Goal: Information Seeking & Learning: Compare options

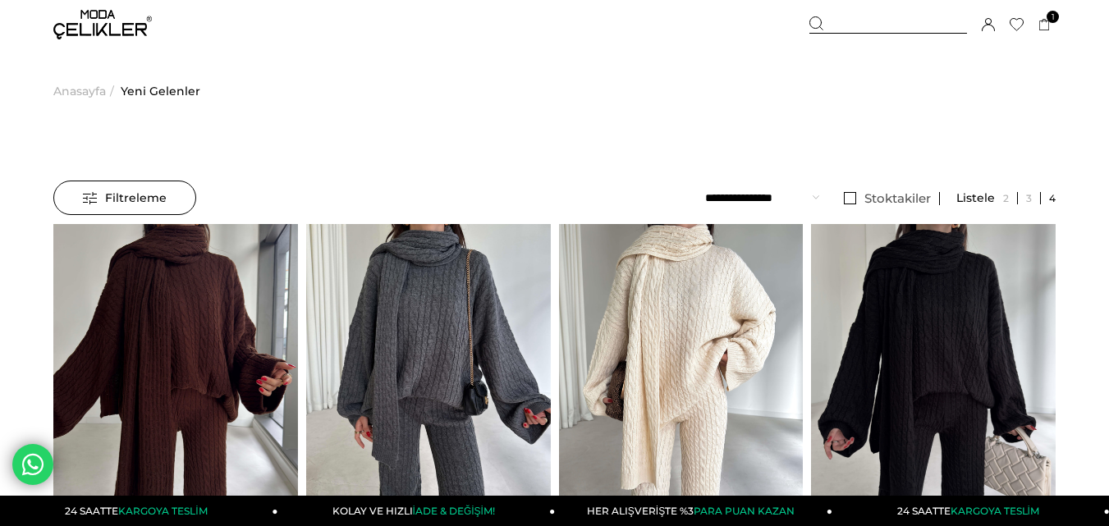
click at [123, 41] on div "Üye Girişi Üye Ol Hesabım Çıkış Yap [GEOGRAPHIC_DATA] Favorilerim Yardım" at bounding box center [102, 24] width 98 height 49
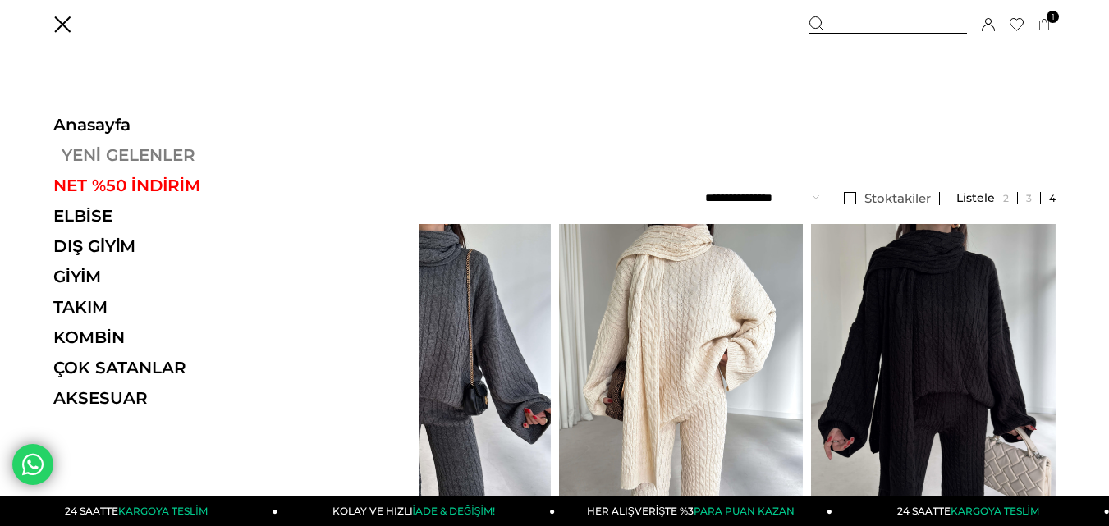
click at [118, 158] on link "YENİ GELENLER" at bounding box center [166, 155] width 226 height 20
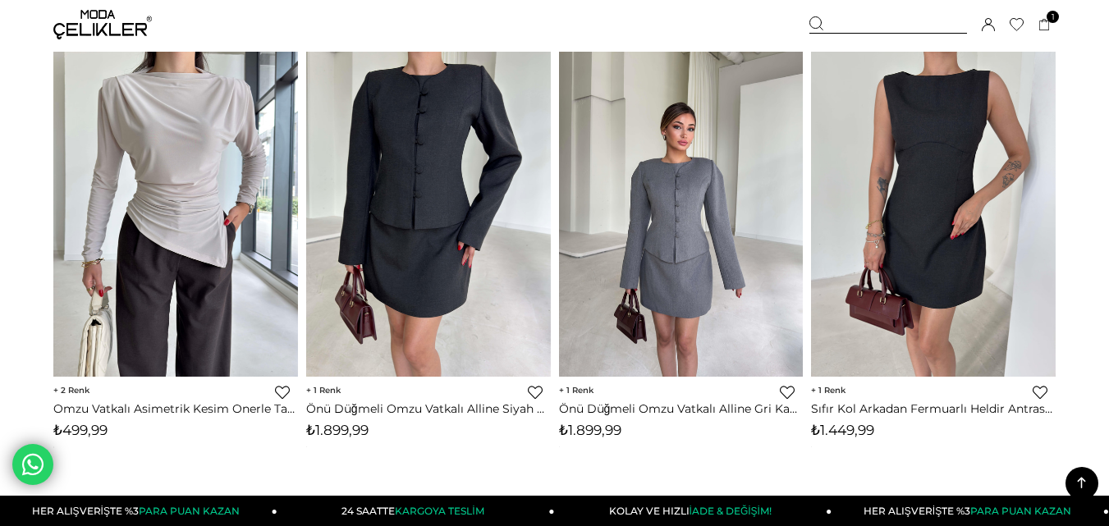
drag, startPoint x: 853, startPoint y: 25, endPoint x: 819, endPoint y: 25, distance: 33.7
click at [850, 24] on div at bounding box center [888, 24] width 158 height 17
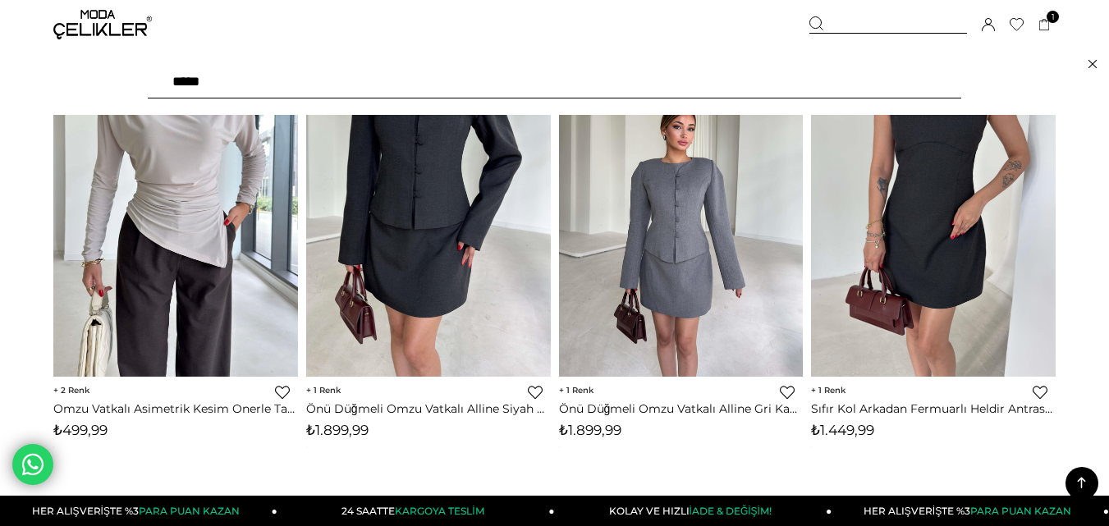
click at [391, 97] on input "text" at bounding box center [554, 82] width 813 height 33
type input "***"
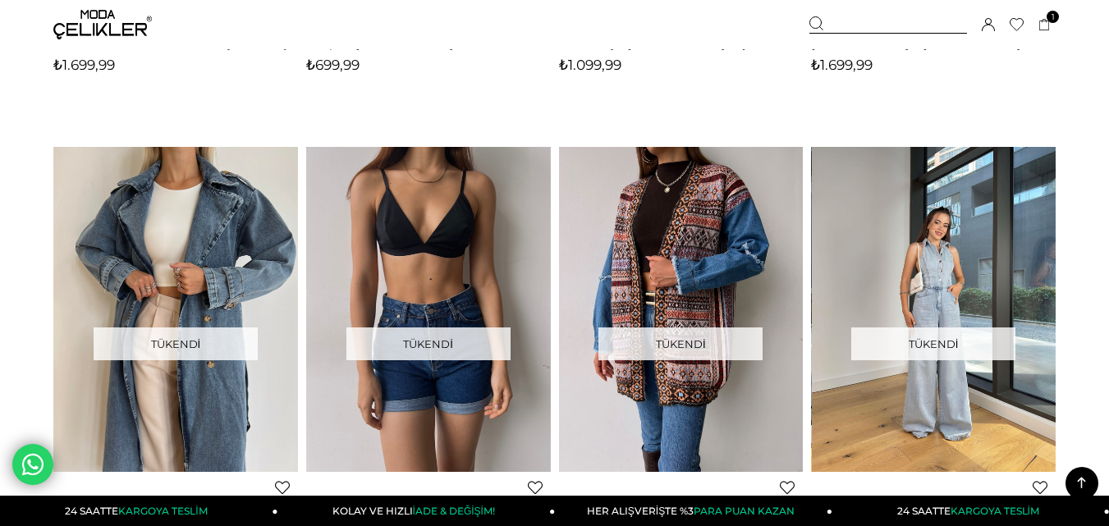
scroll to position [3447, 0]
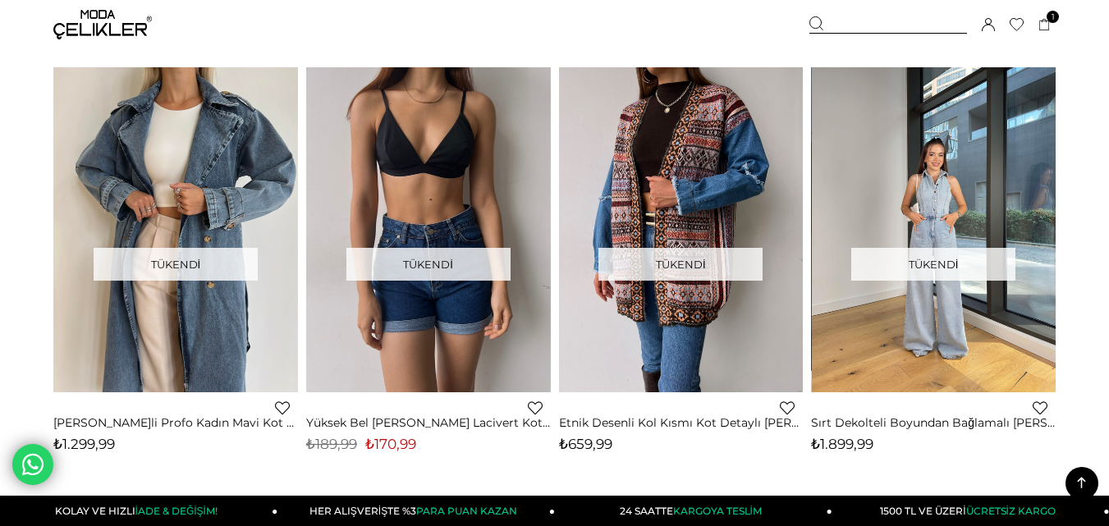
click at [931, 206] on img at bounding box center [934, 230] width 245 height 326
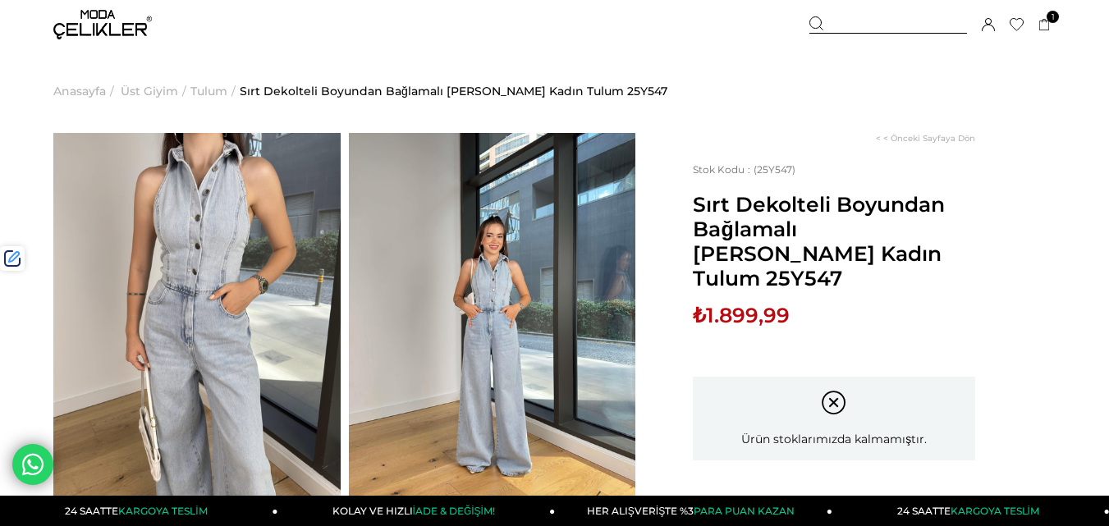
click at [852, 26] on div at bounding box center [888, 24] width 158 height 17
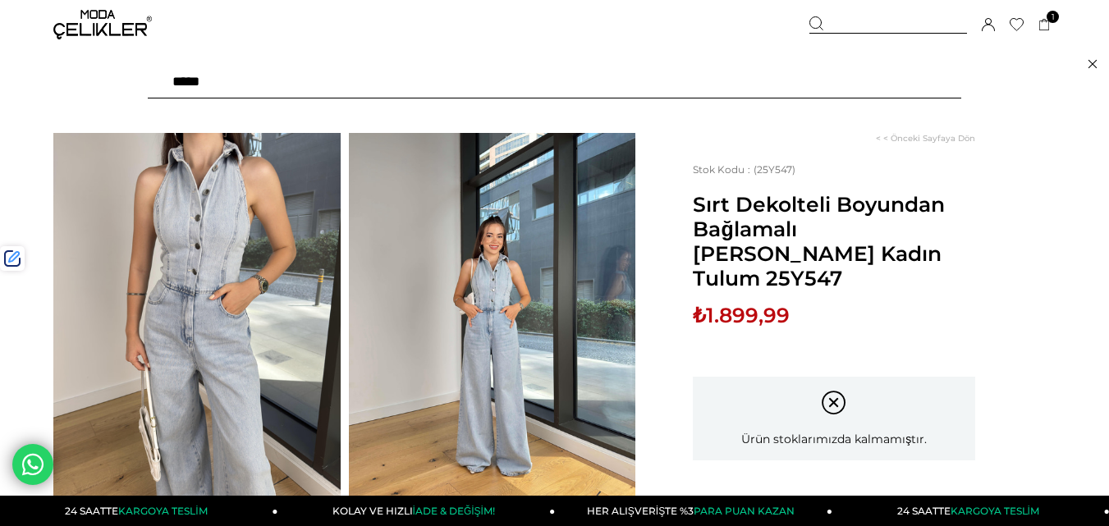
paste input "******"
type input "******"
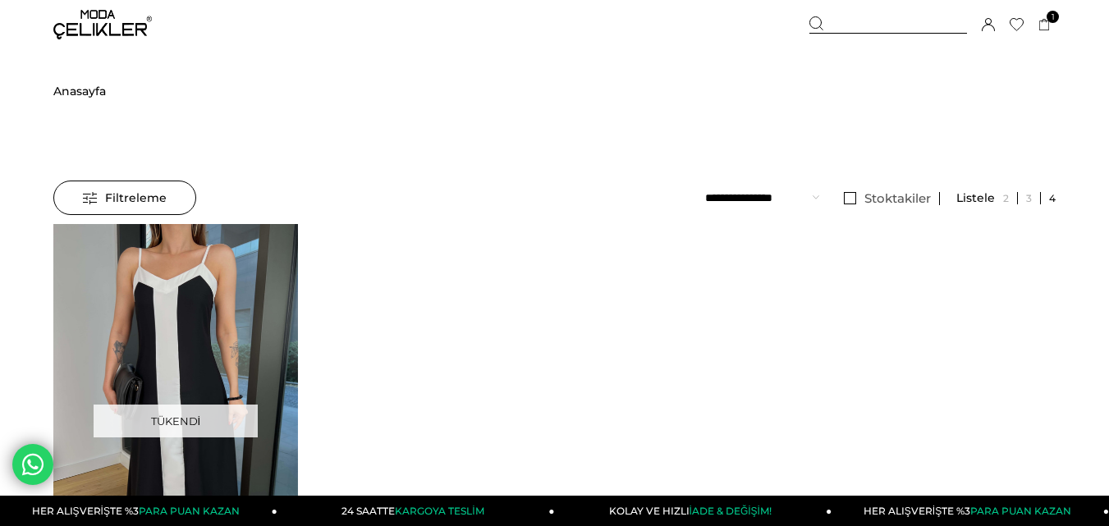
drag, startPoint x: 852, startPoint y: 34, endPoint x: 493, endPoint y: 79, distance: 361.4
click at [851, 33] on div "Sepetim 1 Ürün ₺1.699,99 Asimetrik Yaka Uzun Kollu Keyli Bordo Kadın Midi Elbis…" at bounding box center [932, 24] width 246 height 49
click at [852, 23] on div at bounding box center [888, 24] width 158 height 17
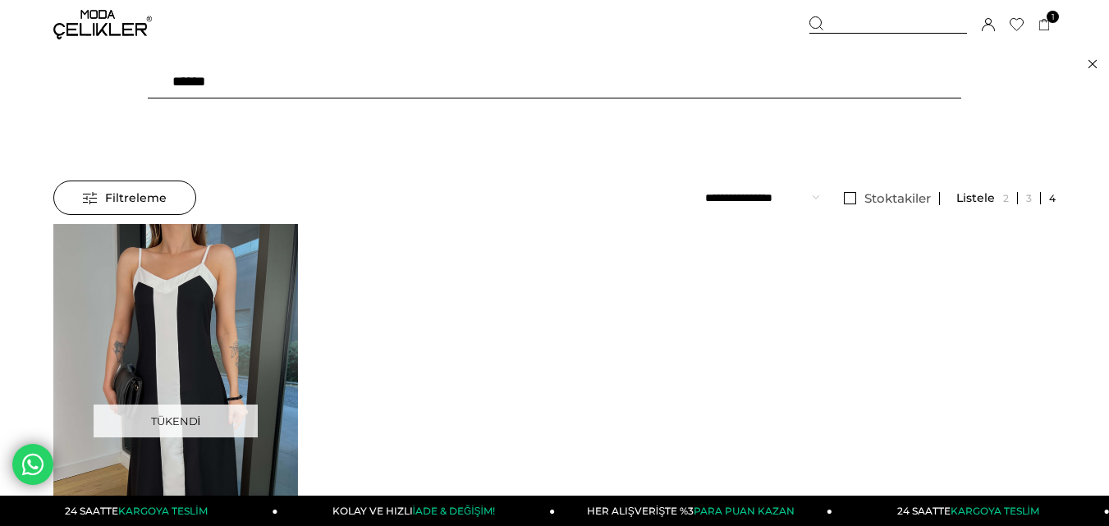
click at [300, 96] on input "******" at bounding box center [554, 82] width 813 height 33
type input "******"
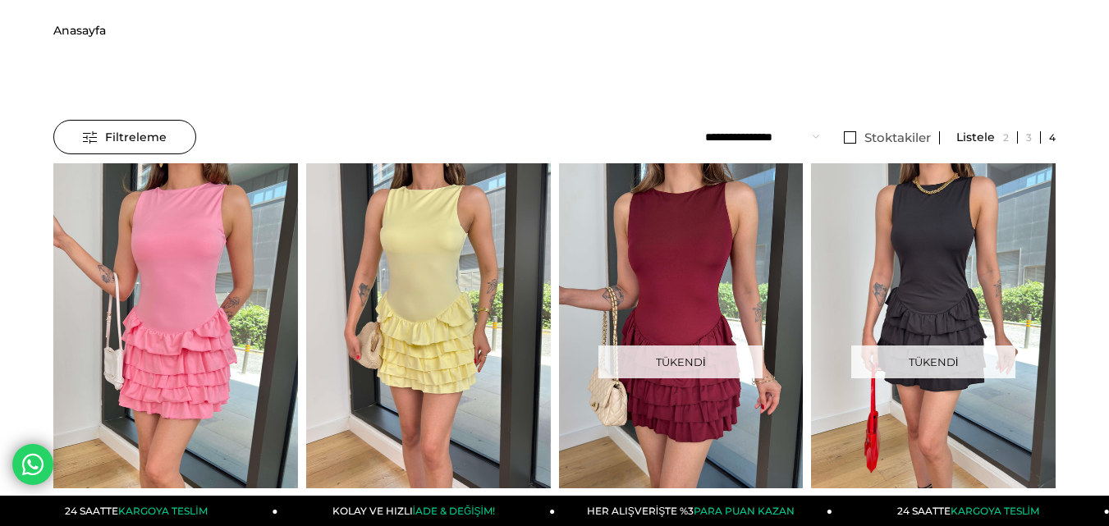
scroll to position [246, 0]
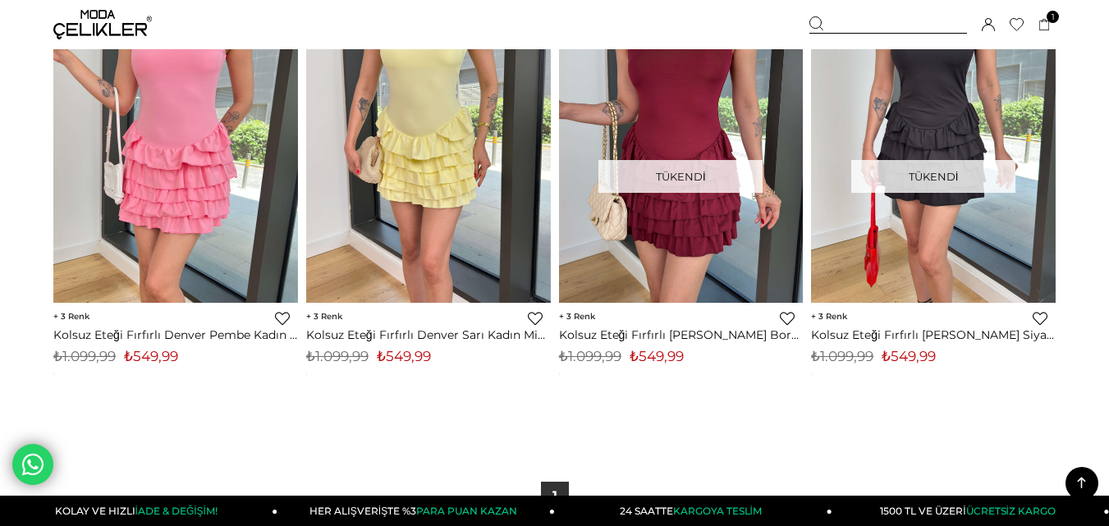
click at [405, 357] on span "₺549,99" at bounding box center [404, 356] width 54 height 16
copy span "549,99"
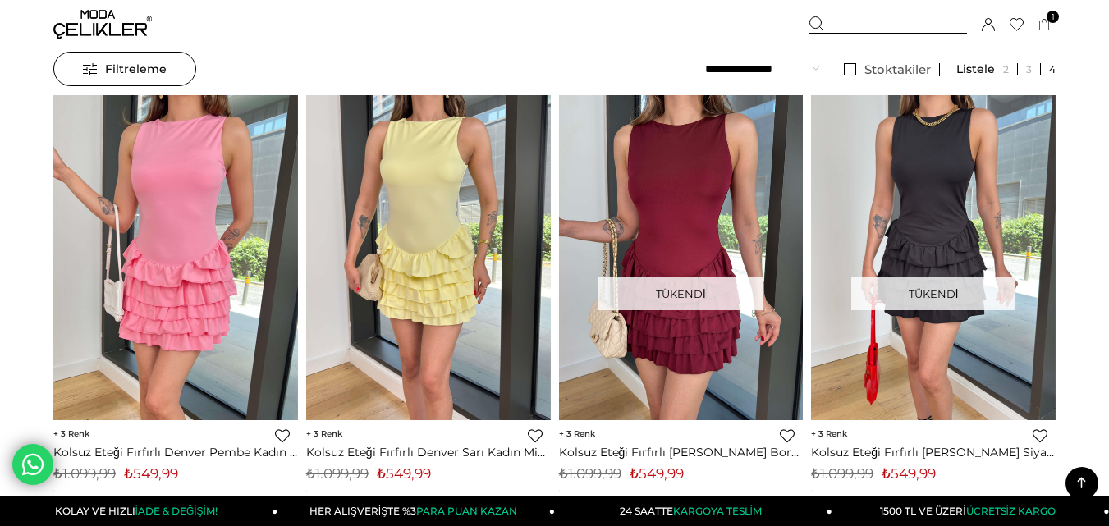
scroll to position [0, 0]
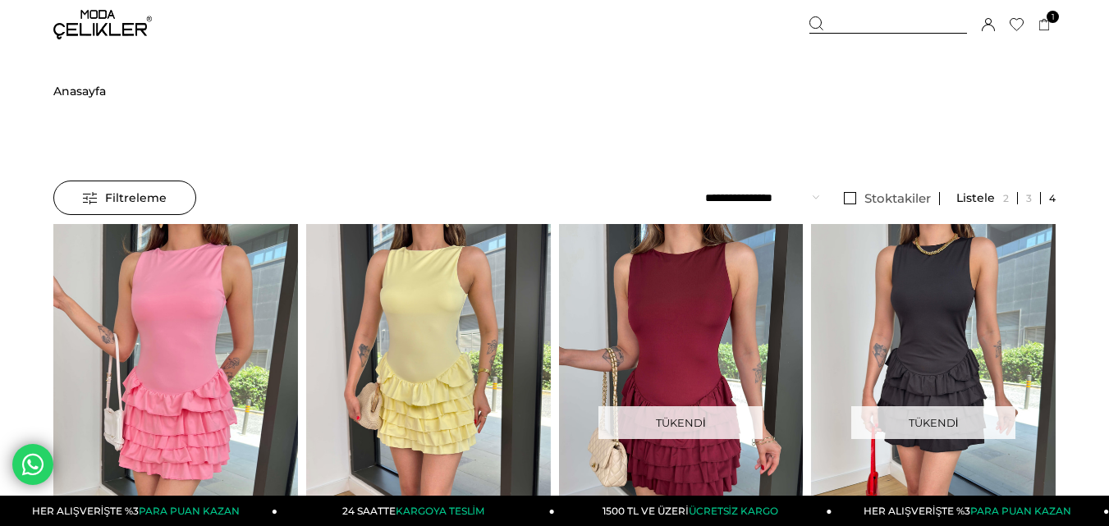
drag, startPoint x: 861, startPoint y: 26, endPoint x: 382, endPoint y: 139, distance: 492.4
click at [859, 26] on div at bounding box center [888, 24] width 158 height 17
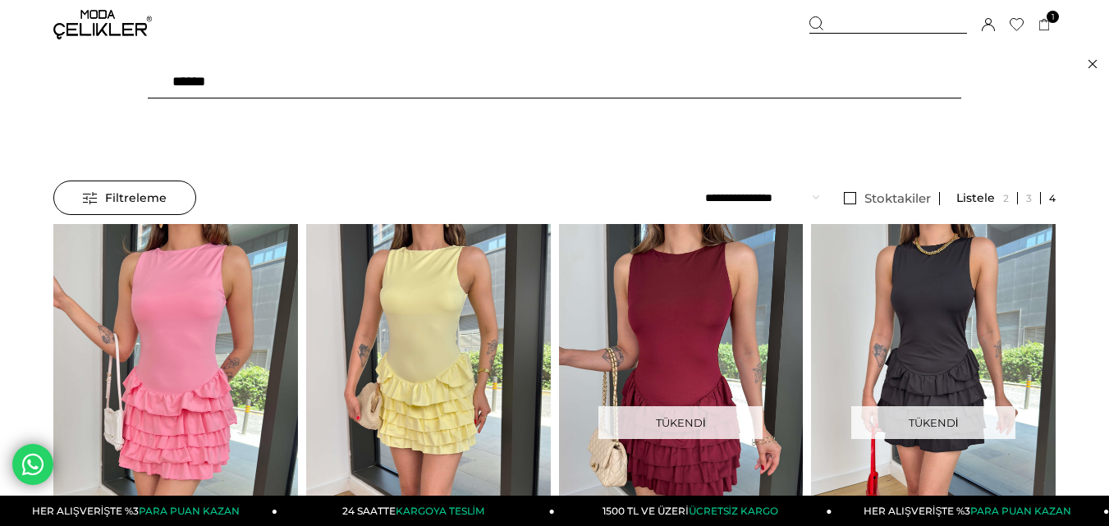
click at [304, 90] on input "******" at bounding box center [554, 82] width 813 height 33
click at [302, 87] on input "******" at bounding box center [554, 82] width 813 height 33
type input "*"
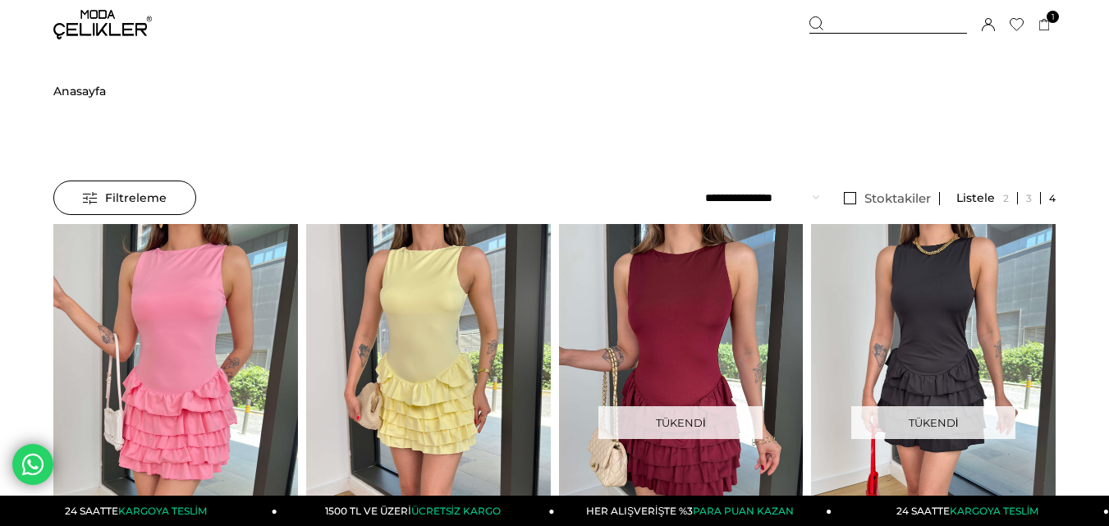
type input "****"
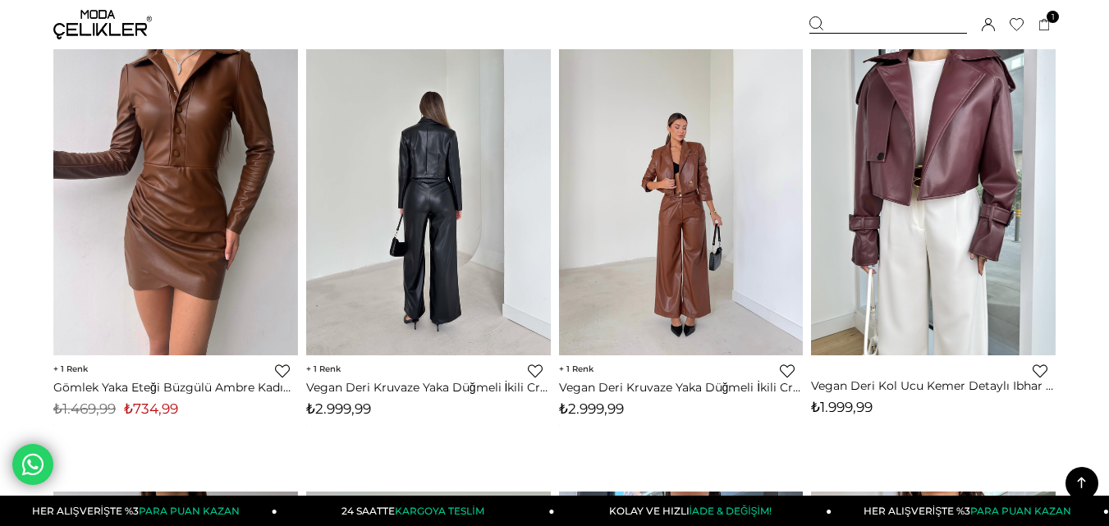
click at [427, 219] on img at bounding box center [428, 193] width 245 height 326
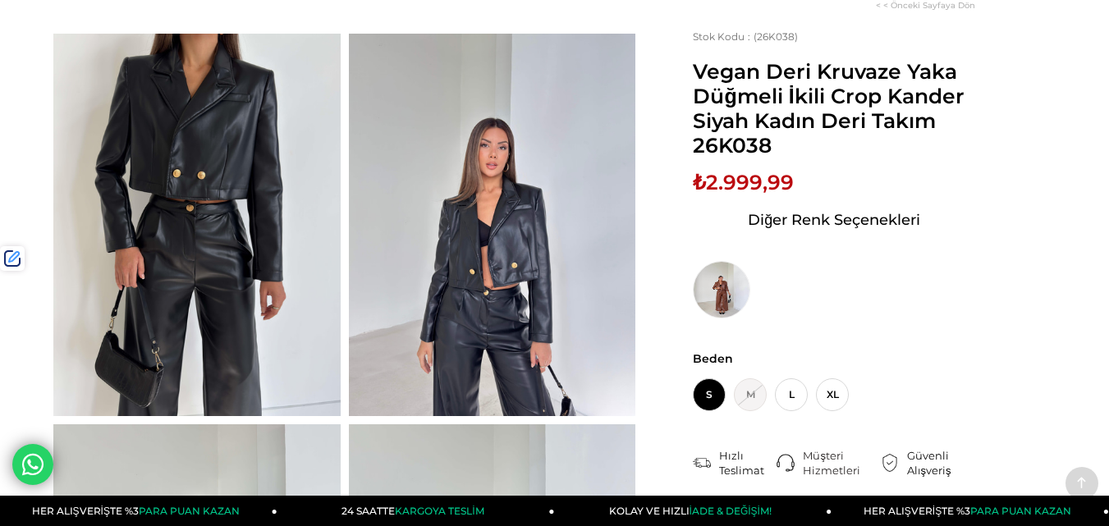
scroll to position [246, 0]
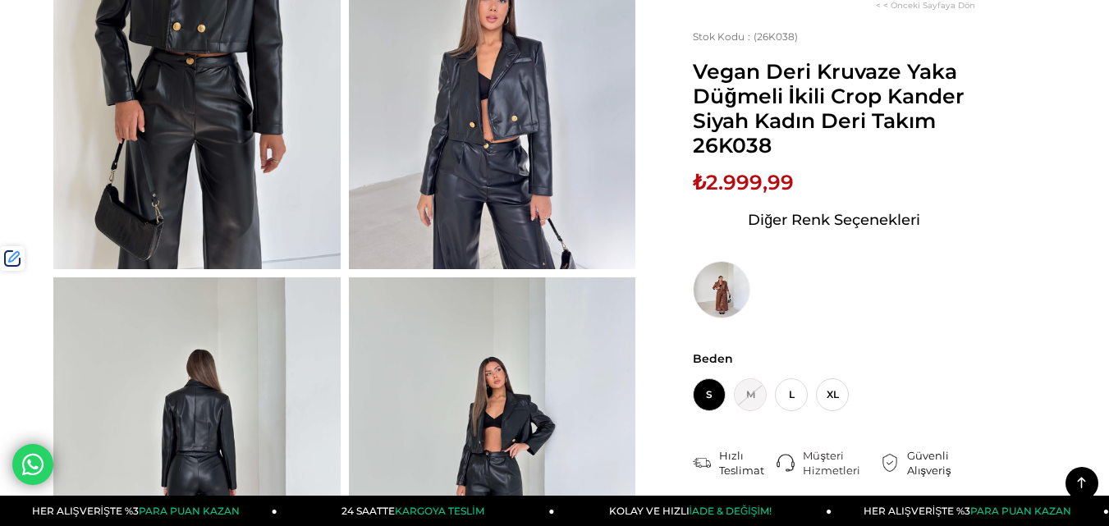
click at [751, 185] on span "₺2.999,99" at bounding box center [743, 182] width 101 height 25
click at [741, 180] on span "₺2.999,99" at bounding box center [743, 182] width 101 height 25
click at [745, 186] on span "₺2.999,99" at bounding box center [743, 182] width 101 height 25
copy span "2.999,99"
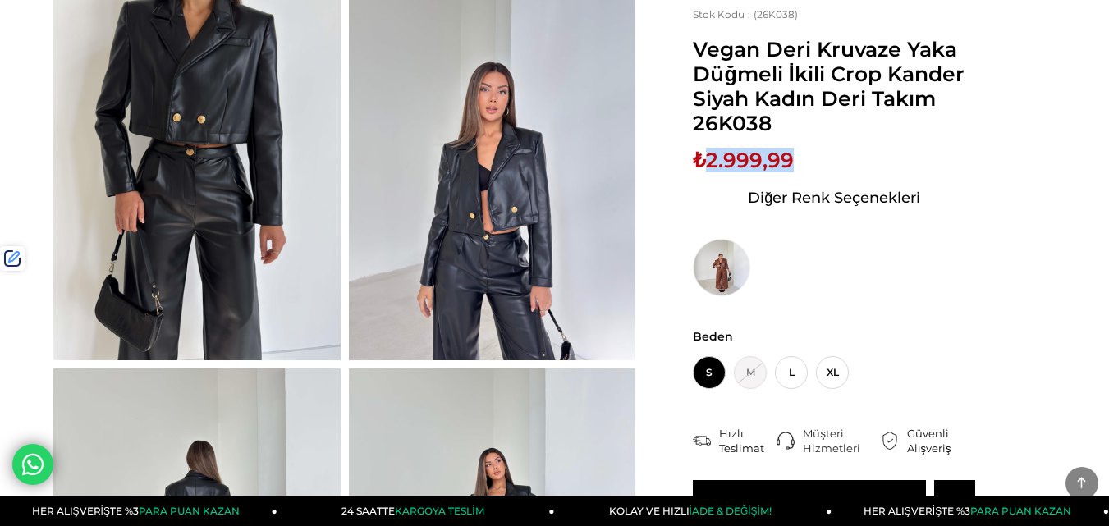
scroll to position [0, 0]
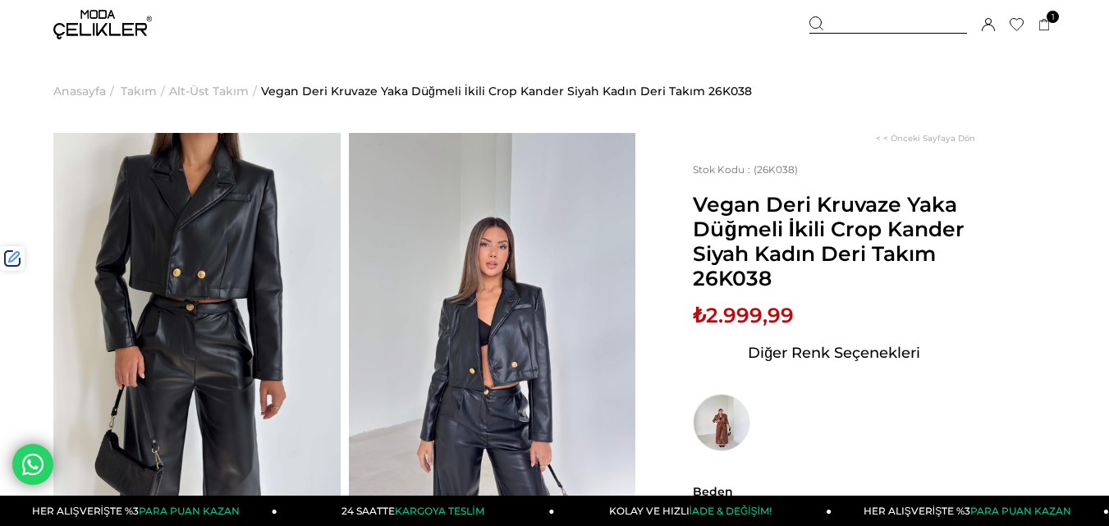
click at [864, 20] on div at bounding box center [888, 24] width 158 height 17
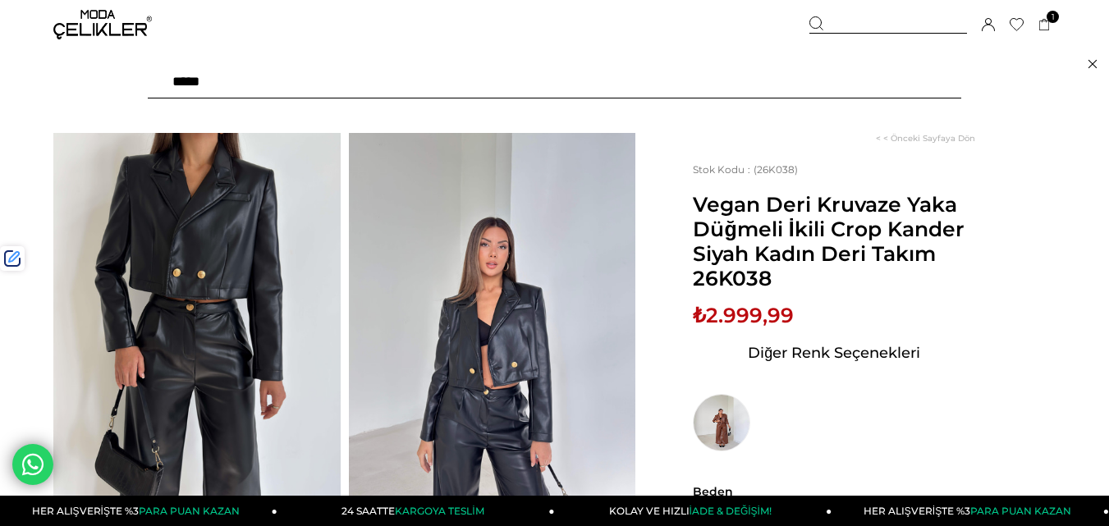
click at [502, 81] on input "text" at bounding box center [554, 82] width 813 height 33
type input "*******"
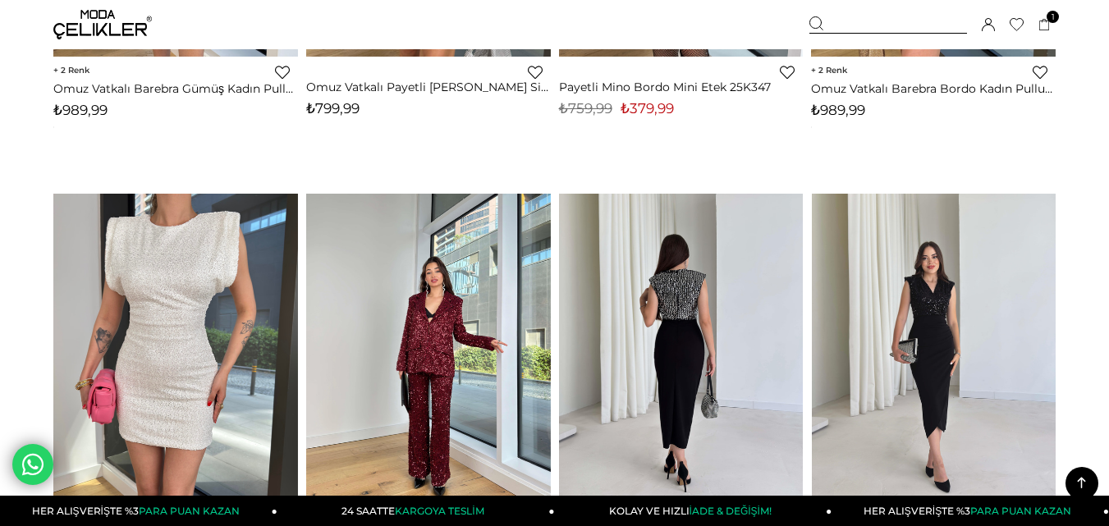
click at [941, 240] on img at bounding box center [933, 357] width 245 height 326
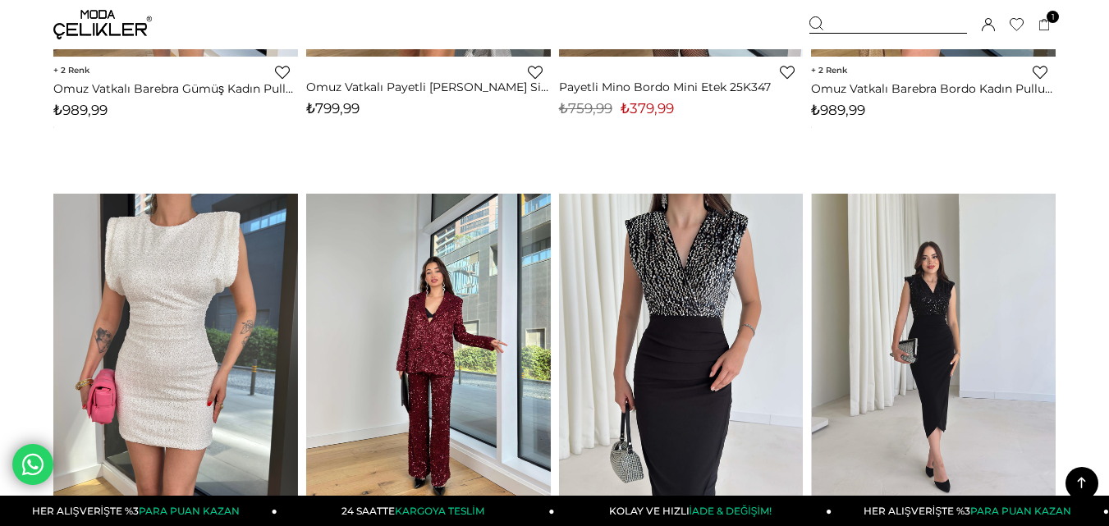
click at [941, 240] on div at bounding box center [934, 356] width 734 height 325
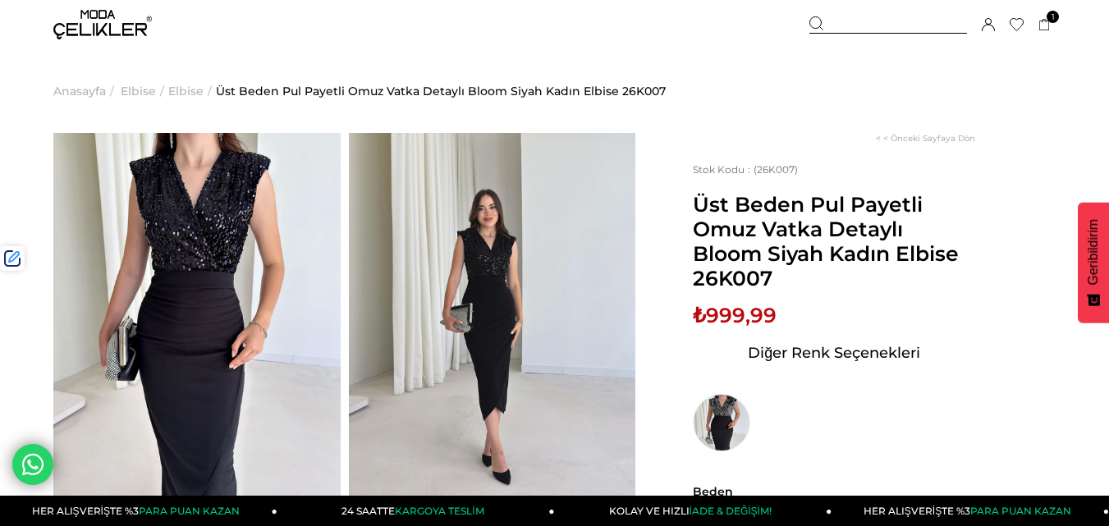
click at [741, 307] on span "₺999,99" at bounding box center [735, 315] width 84 height 25
copy span "999,99"
click at [843, 25] on div at bounding box center [888, 24] width 158 height 17
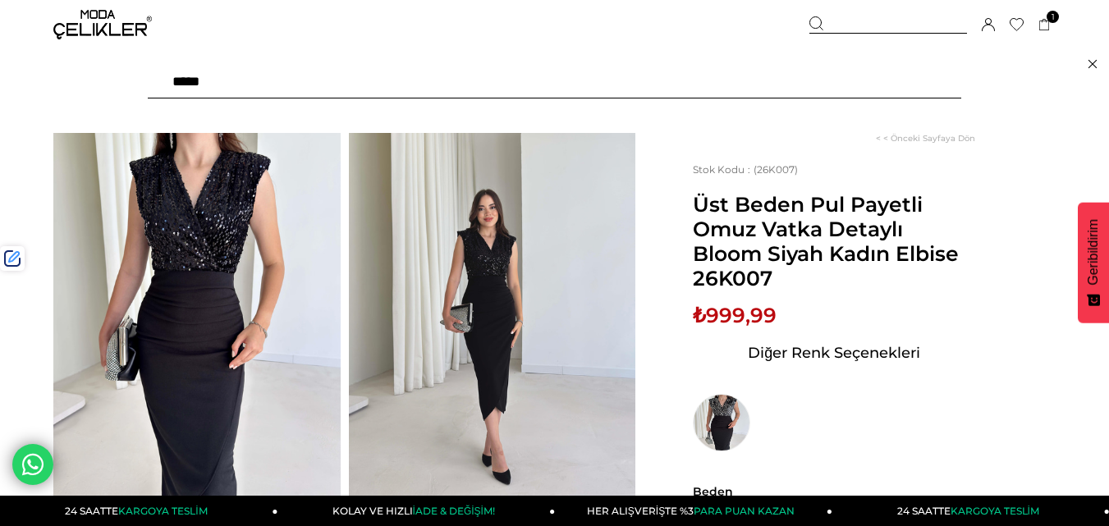
click at [356, 89] on input "text" at bounding box center [554, 82] width 813 height 33
type input "*****"
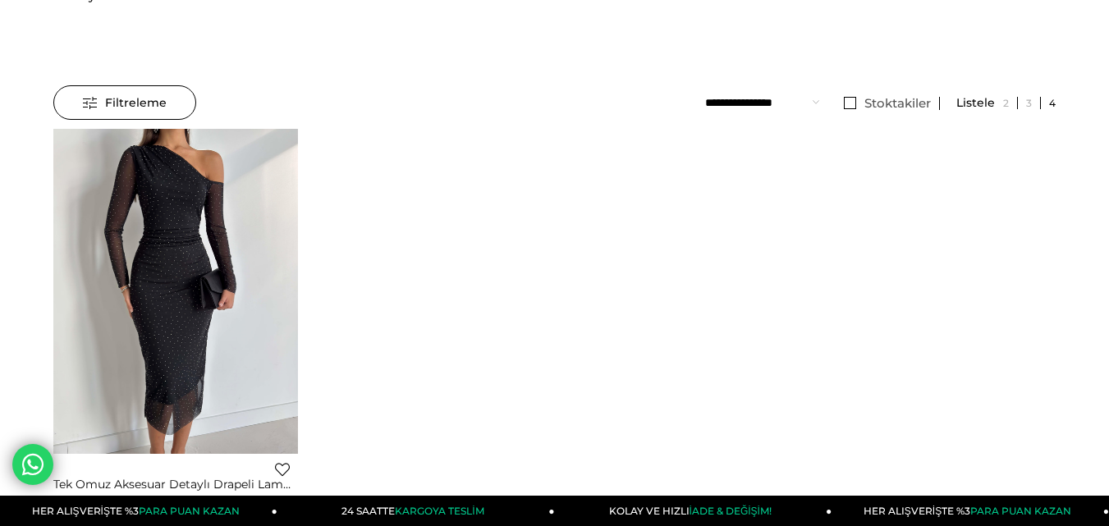
scroll to position [246, 0]
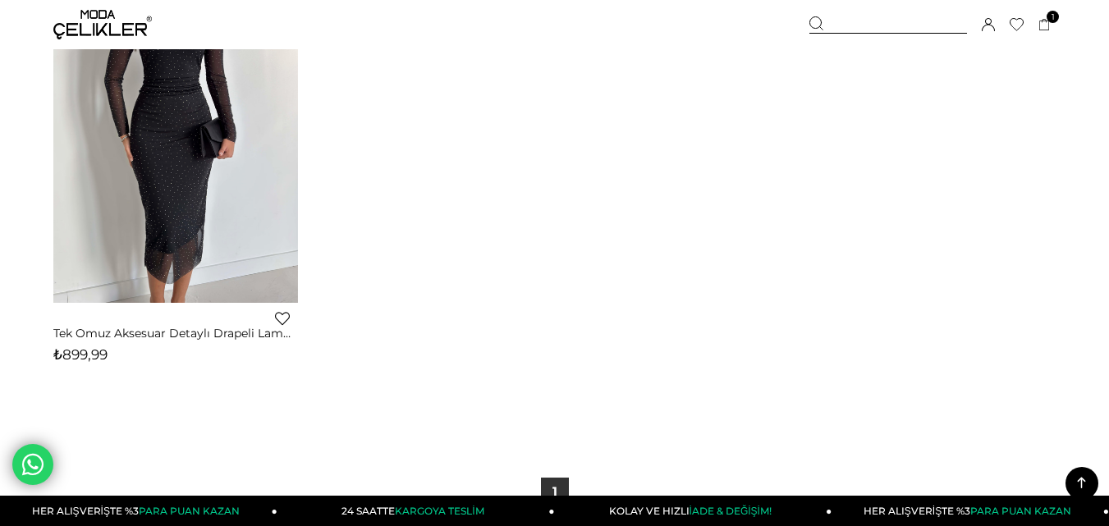
click at [85, 356] on span "₺899,99" at bounding box center [80, 354] width 54 height 16
copy span "899,99"
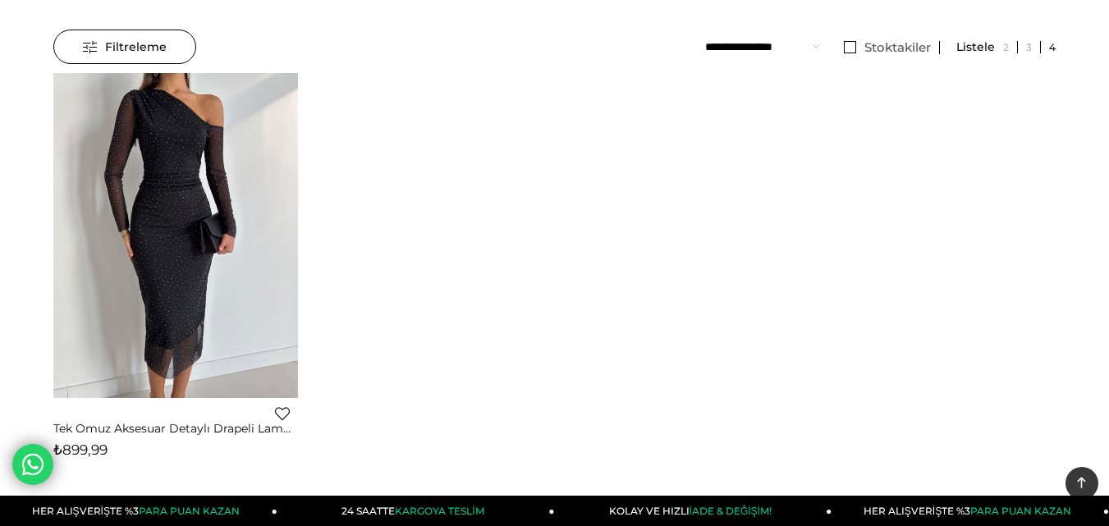
scroll to position [0, 0]
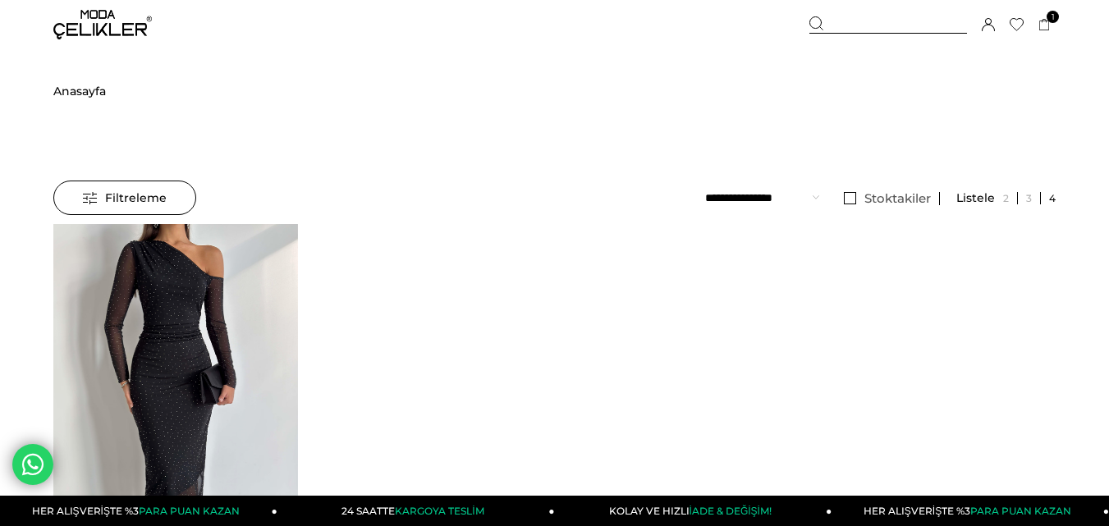
drag, startPoint x: 868, startPoint y: 30, endPoint x: 643, endPoint y: 69, distance: 228.3
click at [858, 29] on div at bounding box center [888, 24] width 158 height 17
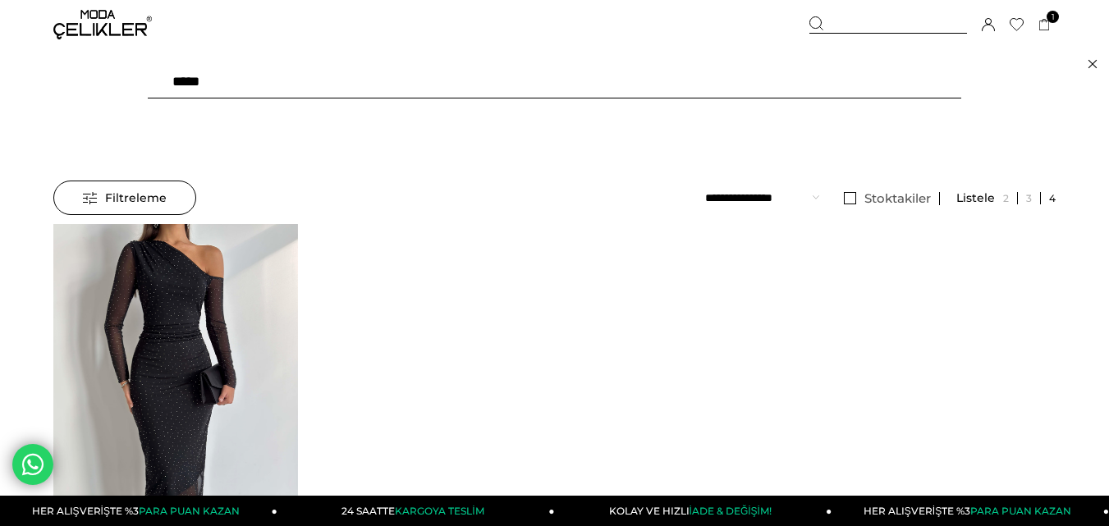
click at [387, 89] on input "*****" at bounding box center [554, 82] width 813 height 33
type input "*****"
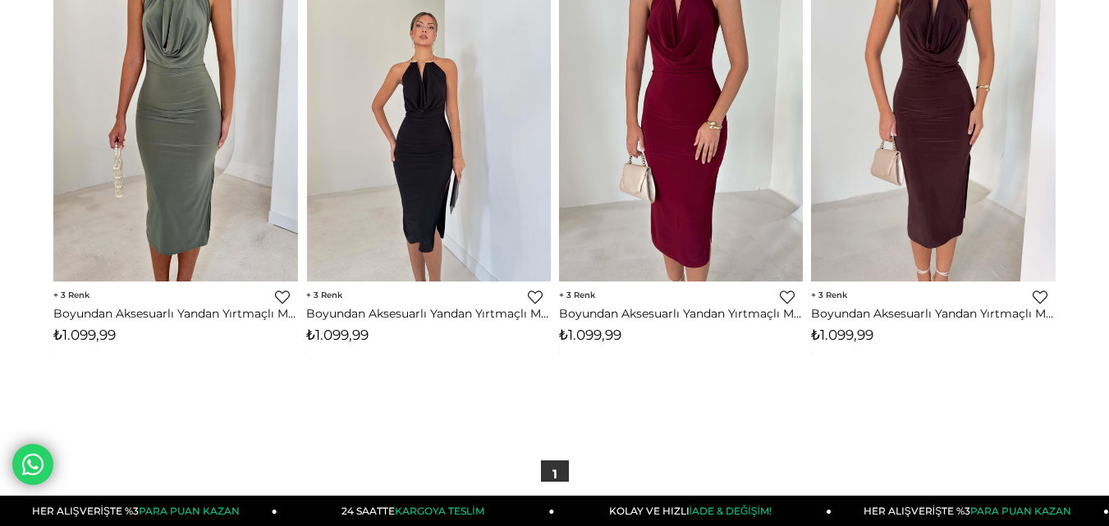
scroll to position [328, 0]
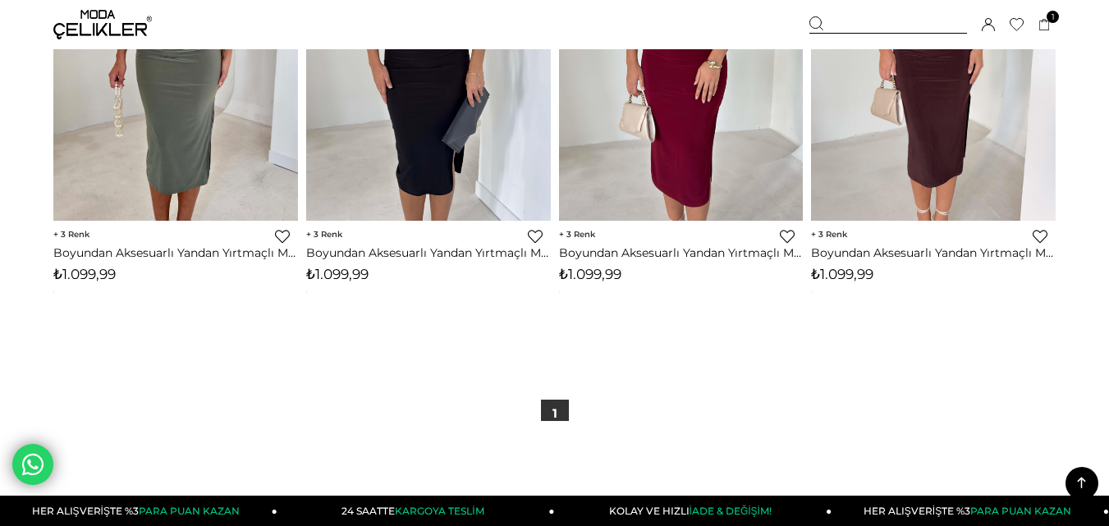
click at [358, 273] on span "₺1.099,99" at bounding box center [337, 274] width 62 height 16
drag, startPoint x: 358, startPoint y: 273, endPoint x: 351, endPoint y: 245, distance: 29.5
click at [355, 268] on span "₺1.099,99" at bounding box center [337, 274] width 62 height 16
copy span "1.099,99"
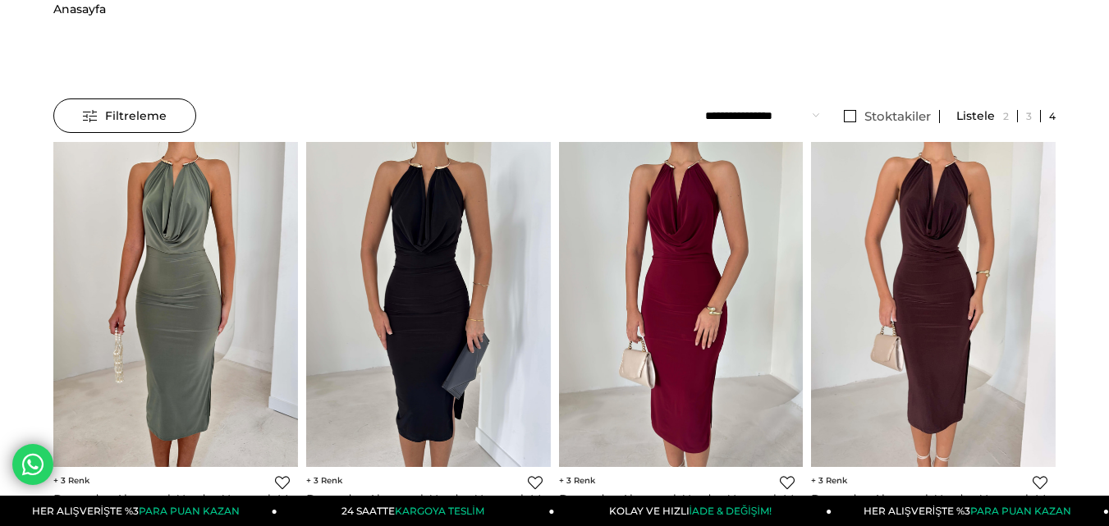
click at [854, 25] on div "Kaydettigim Filtreyi Kullan Filtreleme Filtreleme Sıralama Filtreleme Stoktakil…" at bounding box center [554, 310] width 1002 height 590
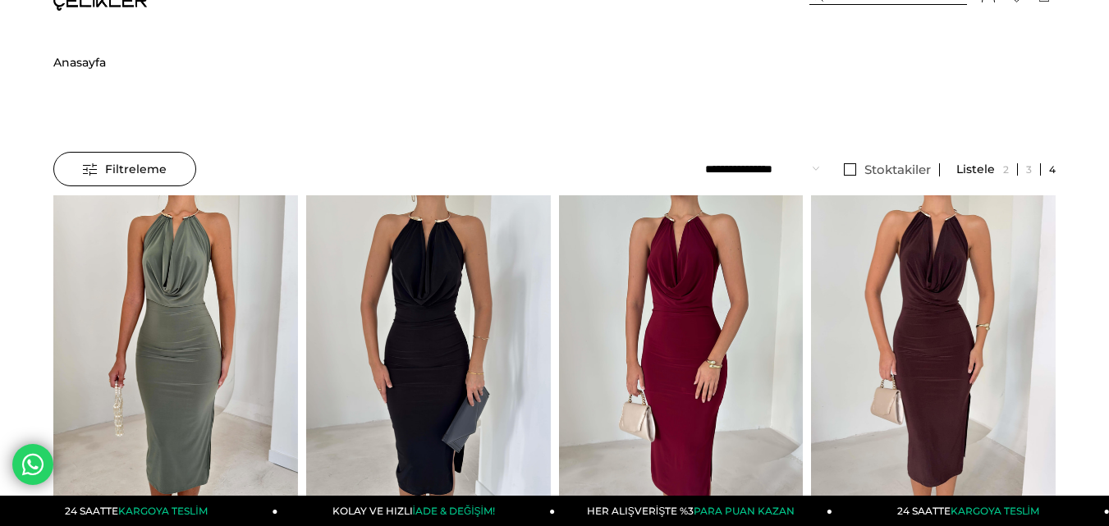
scroll to position [0, 0]
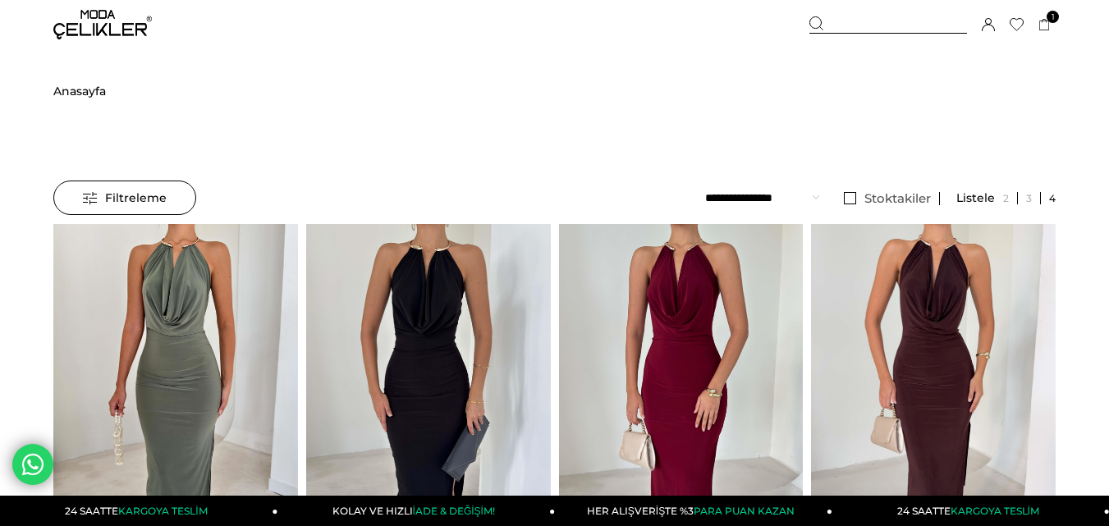
click at [101, 28] on img at bounding box center [102, 25] width 98 height 30
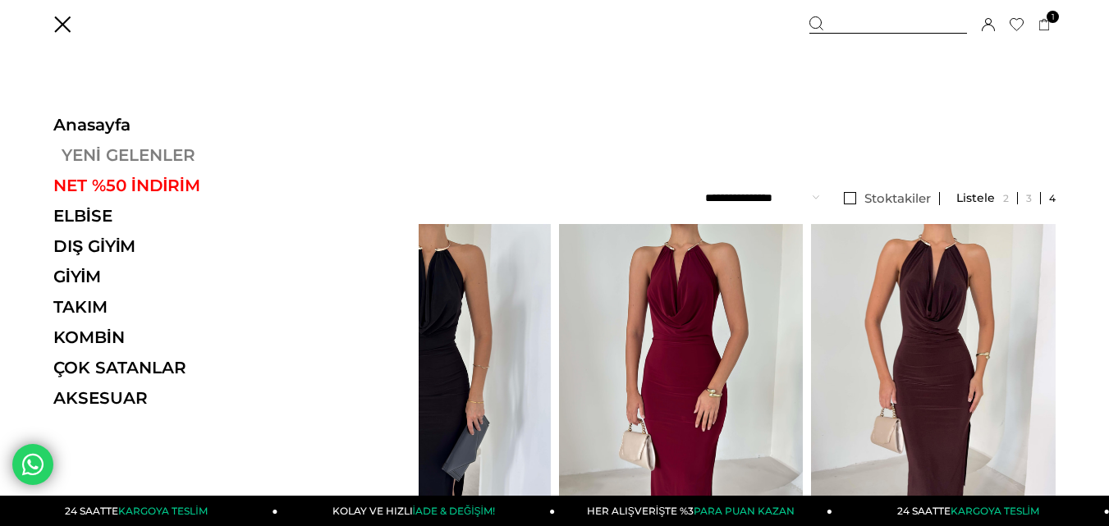
click at [107, 158] on link "YENİ GELENLER" at bounding box center [166, 155] width 226 height 20
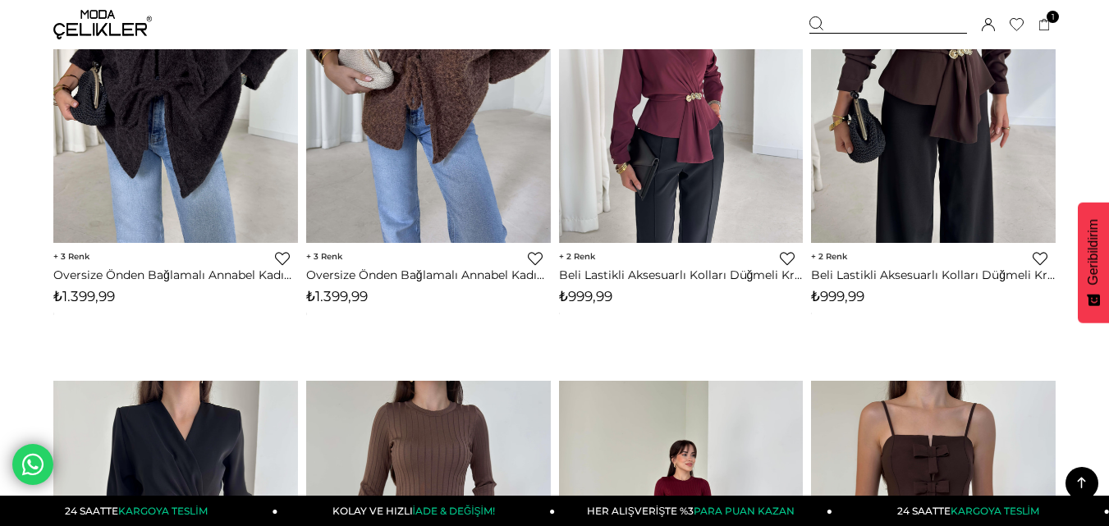
scroll to position [5682, 0]
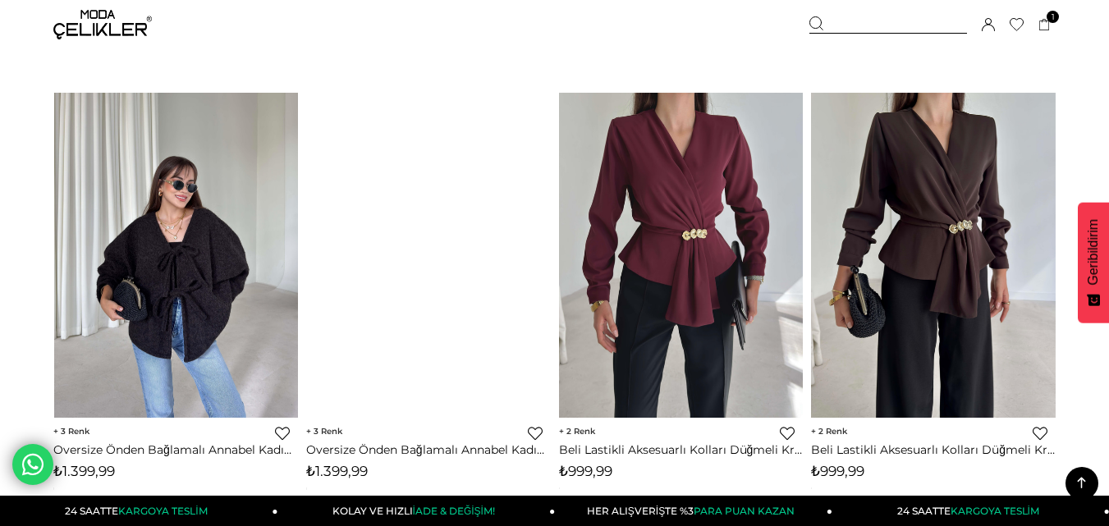
click at [233, 190] on img at bounding box center [175, 256] width 245 height 326
click at [233, 190] on div at bounding box center [54, 255] width 978 height 325
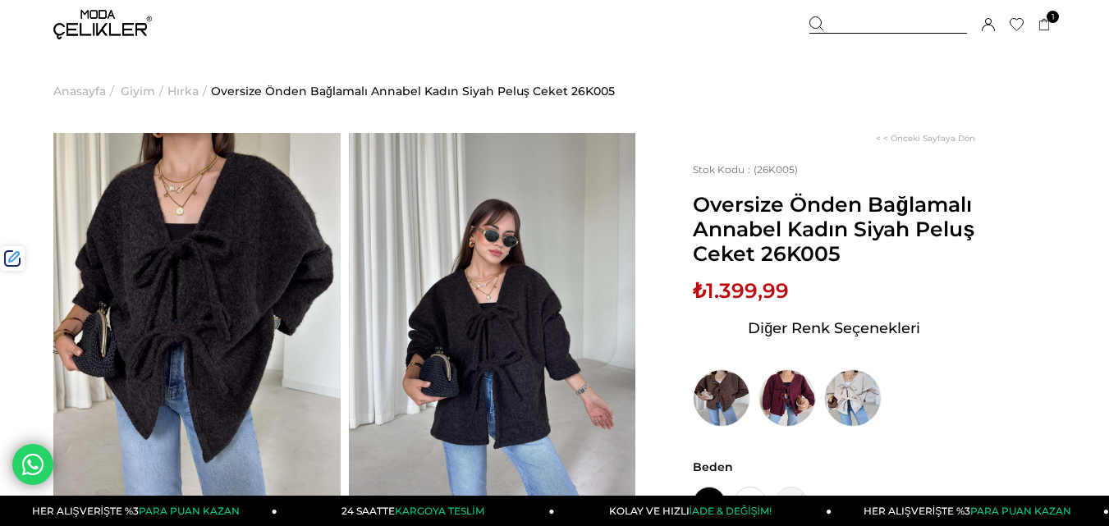
click at [795, 254] on span "Oversize Önden Bağlamalı Annabel Kadın Siyah Peluş Ceket 26K005" at bounding box center [834, 229] width 282 height 74
copy span "26K005"
click at [877, 25] on div at bounding box center [888, 24] width 158 height 17
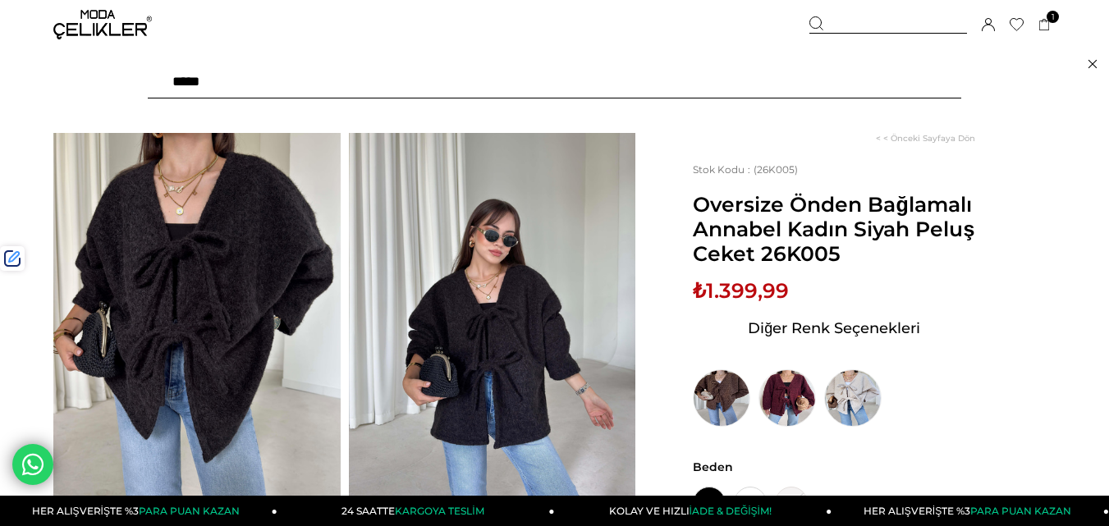
paste input "******"
type input "******"
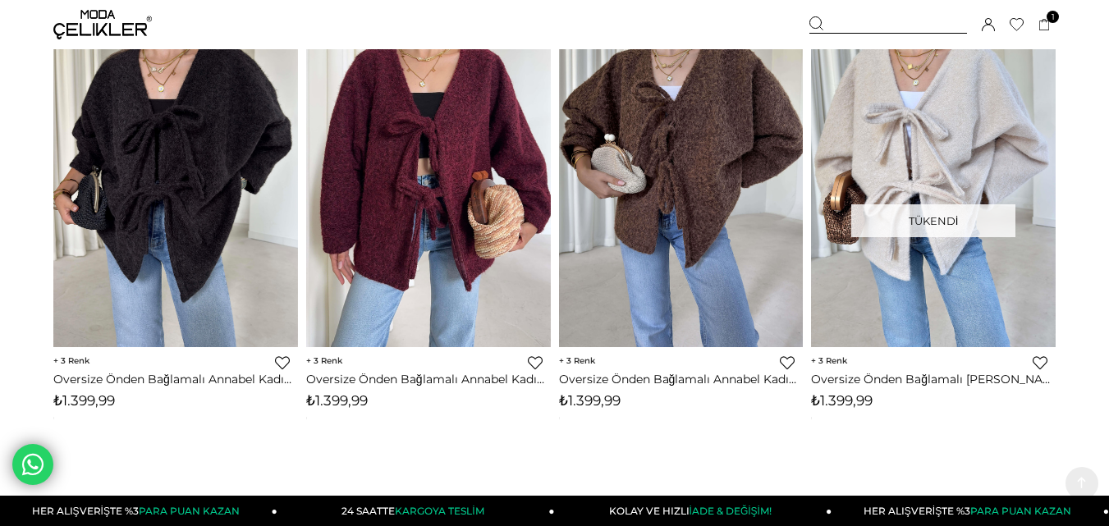
scroll to position [306, 0]
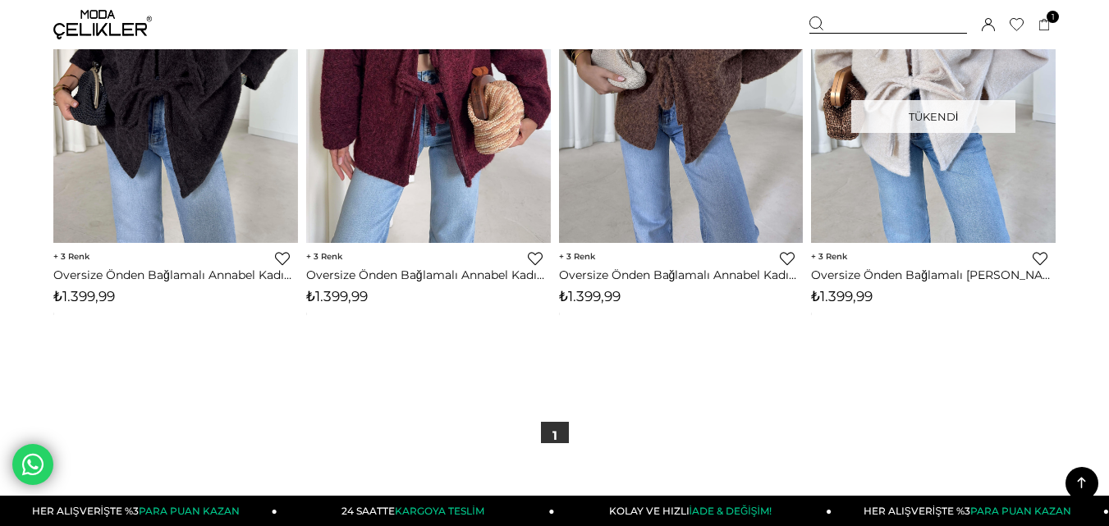
click at [589, 304] on span "₺1.399,99" at bounding box center [590, 296] width 62 height 16
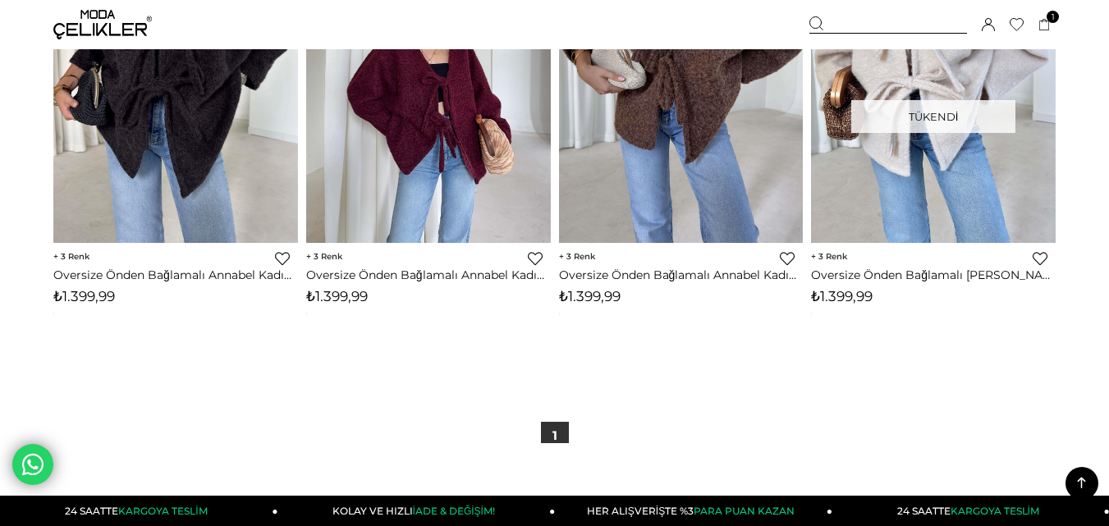
copy span "1.399,99"
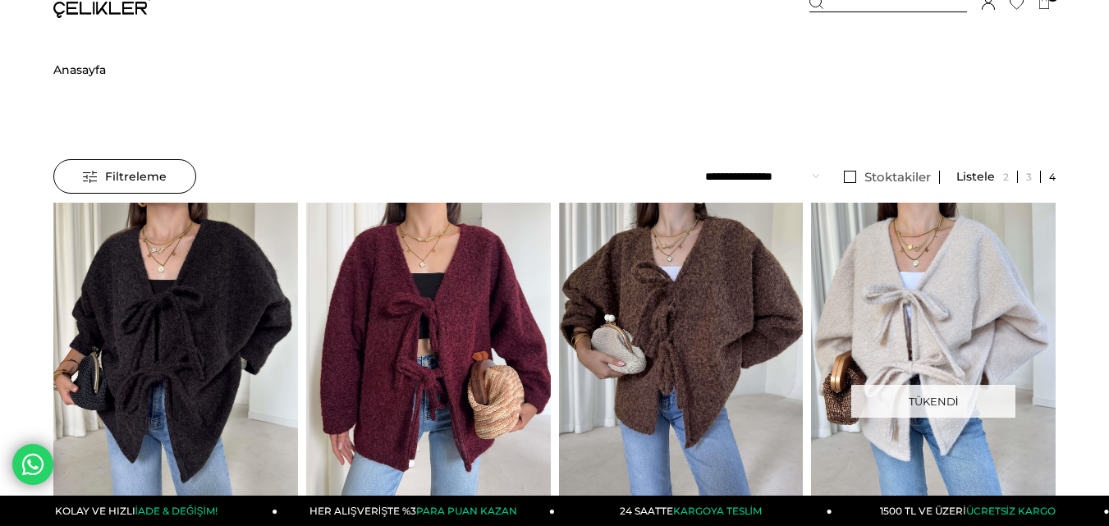
scroll to position [0, 0]
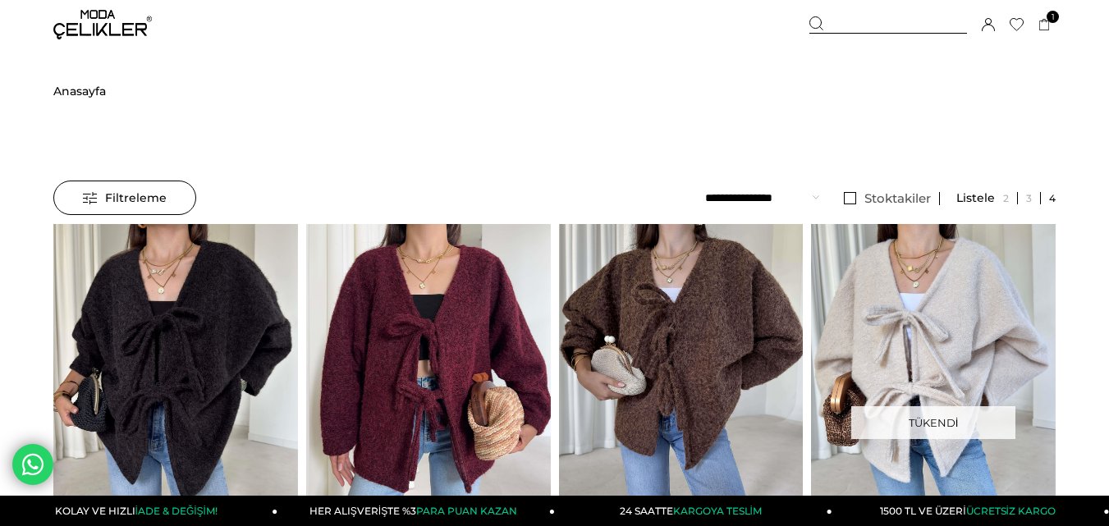
drag, startPoint x: 858, startPoint y: 21, endPoint x: 828, endPoint y: 24, distance: 29.7
click at [857, 21] on div at bounding box center [888, 24] width 158 height 17
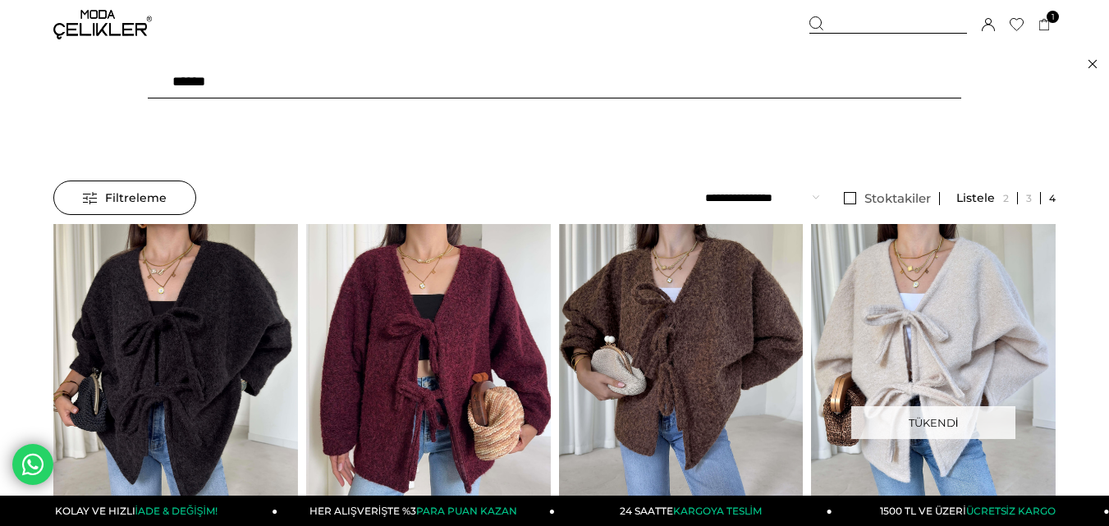
click at [418, 85] on input "******" at bounding box center [554, 82] width 813 height 33
click at [418, 84] on input "******" at bounding box center [554, 82] width 813 height 33
type input "*****"
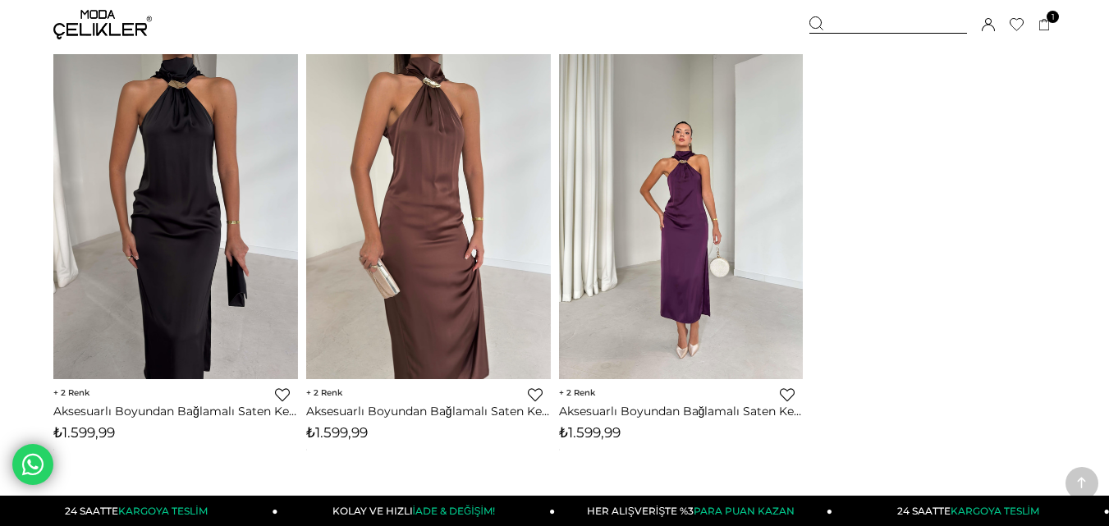
scroll to position [246, 0]
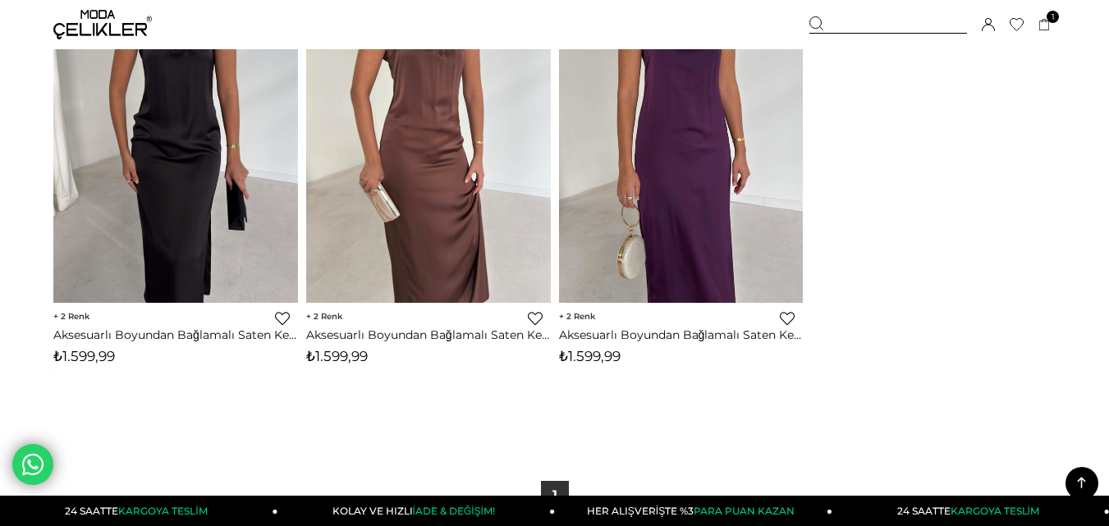
click at [583, 358] on span "₺1.599,99" at bounding box center [590, 356] width 62 height 16
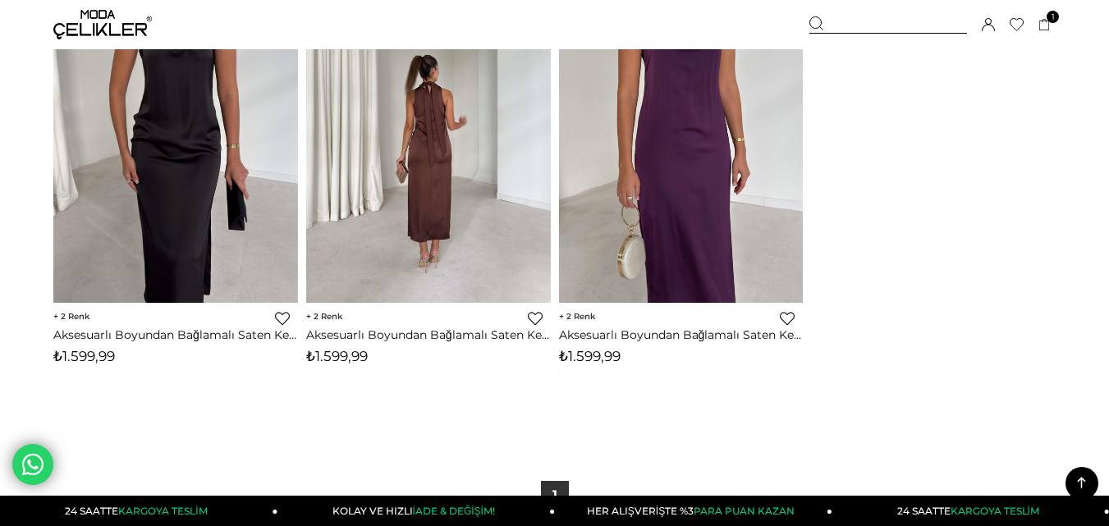
copy span "1.599,99"
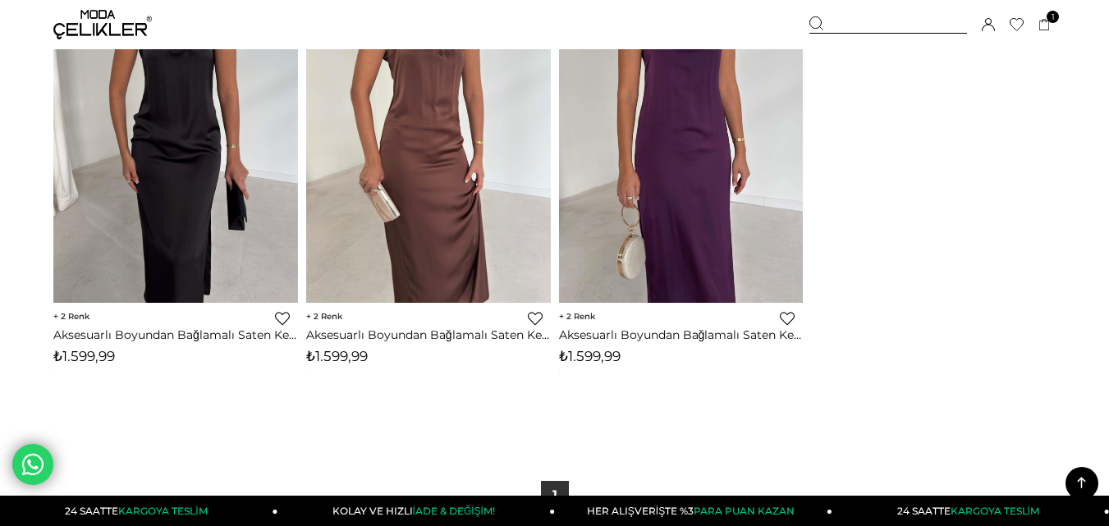
drag, startPoint x: 863, startPoint y: 26, endPoint x: 804, endPoint y: 32, distance: 59.4
click at [859, 25] on div at bounding box center [888, 24] width 158 height 17
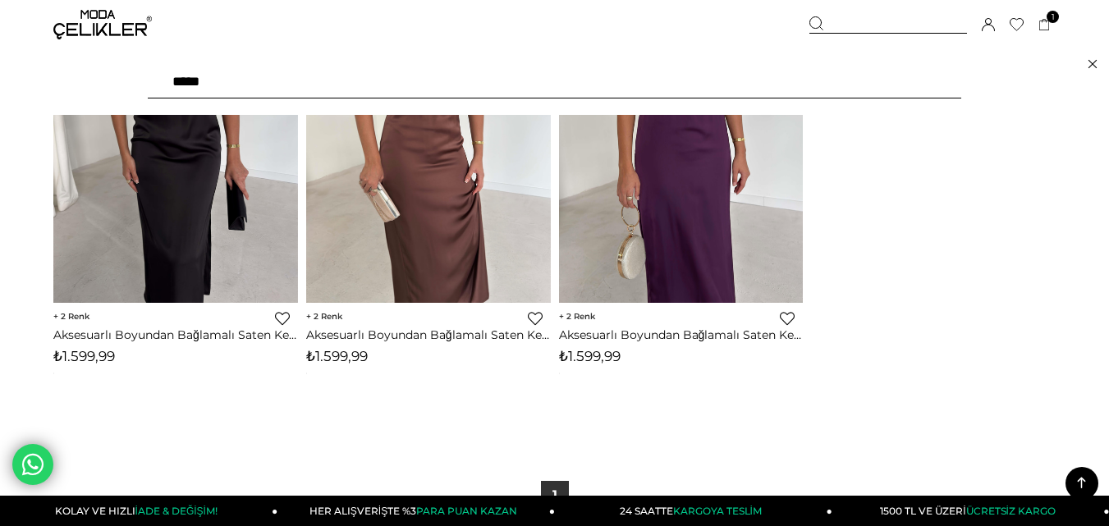
click at [394, 91] on input "*****" at bounding box center [554, 82] width 813 height 33
type input "*******"
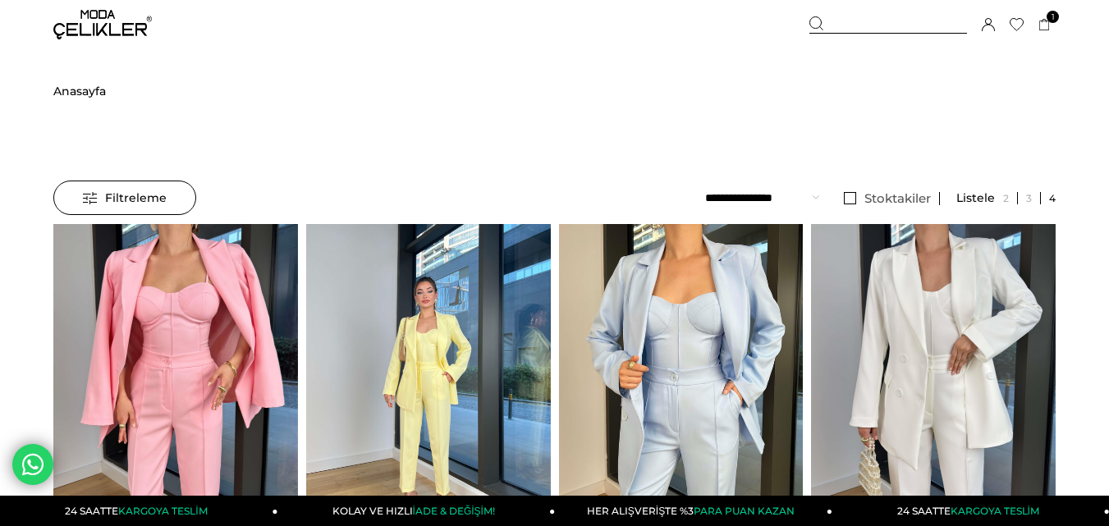
scroll to position [246, 0]
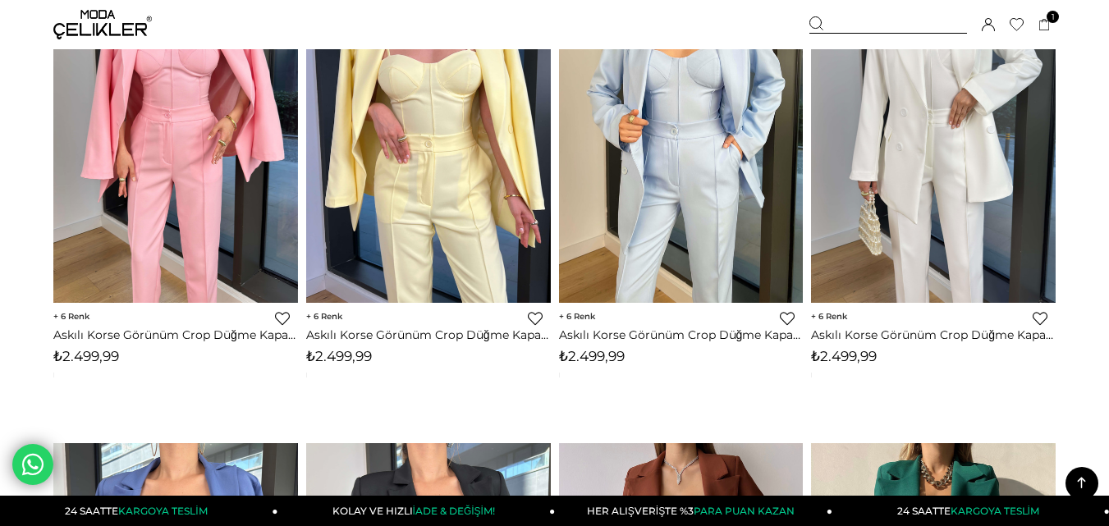
click at [347, 354] on span "₺2.499,99" at bounding box center [339, 356] width 66 height 16
copy span "2.499,99"
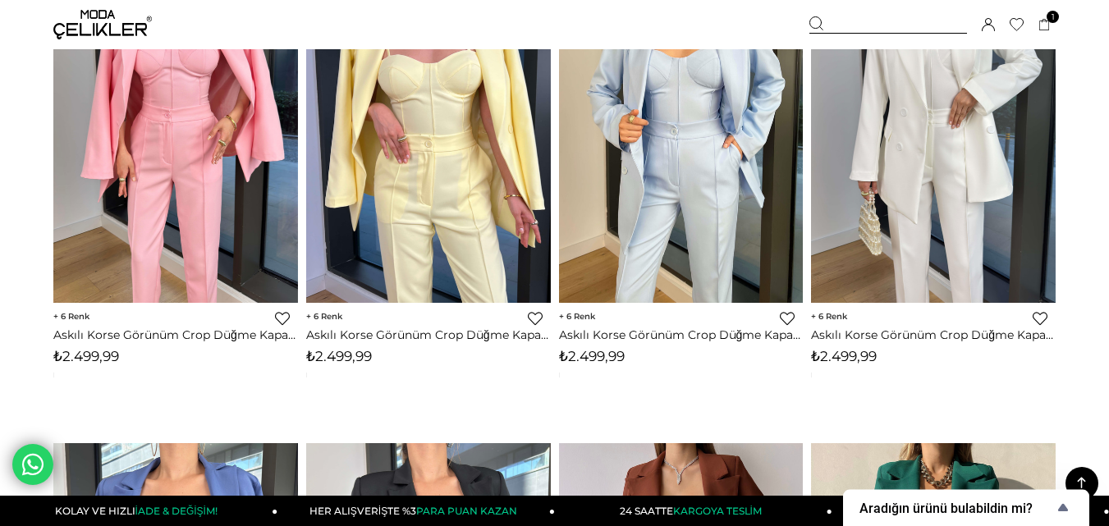
click at [92, 34] on img at bounding box center [102, 25] width 98 height 30
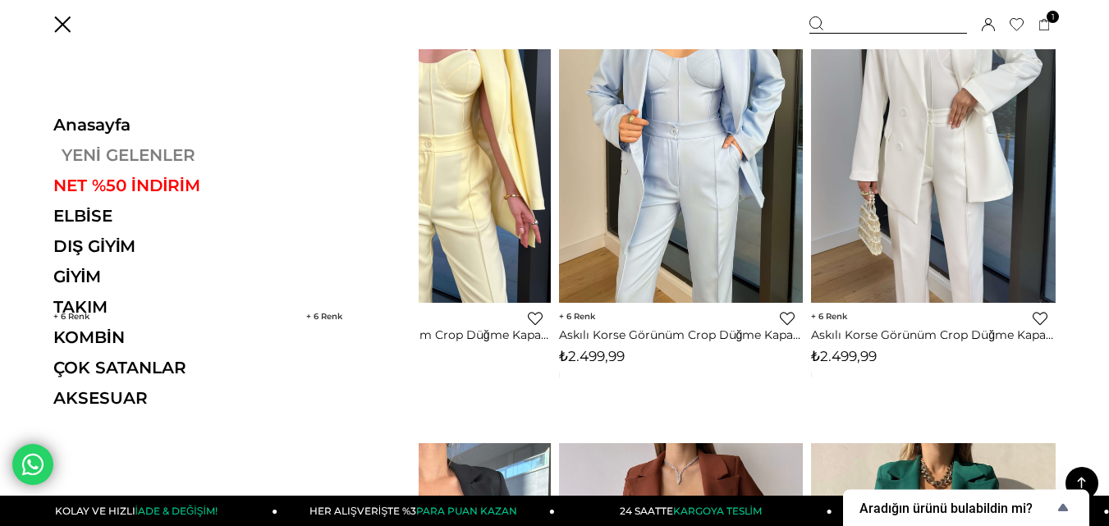
click at [118, 153] on link "YENİ GELENLER" at bounding box center [166, 155] width 226 height 20
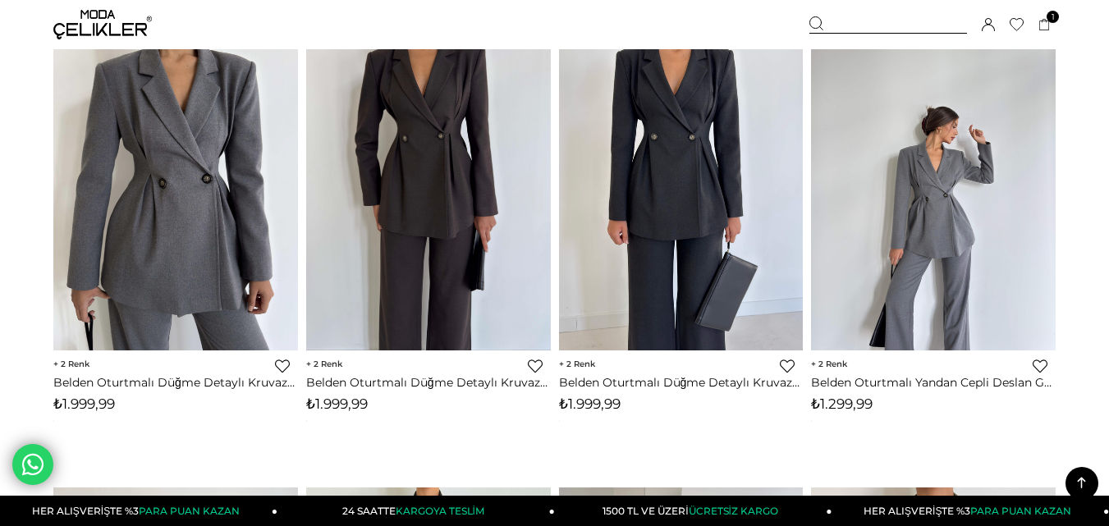
scroll to position [8126, 0]
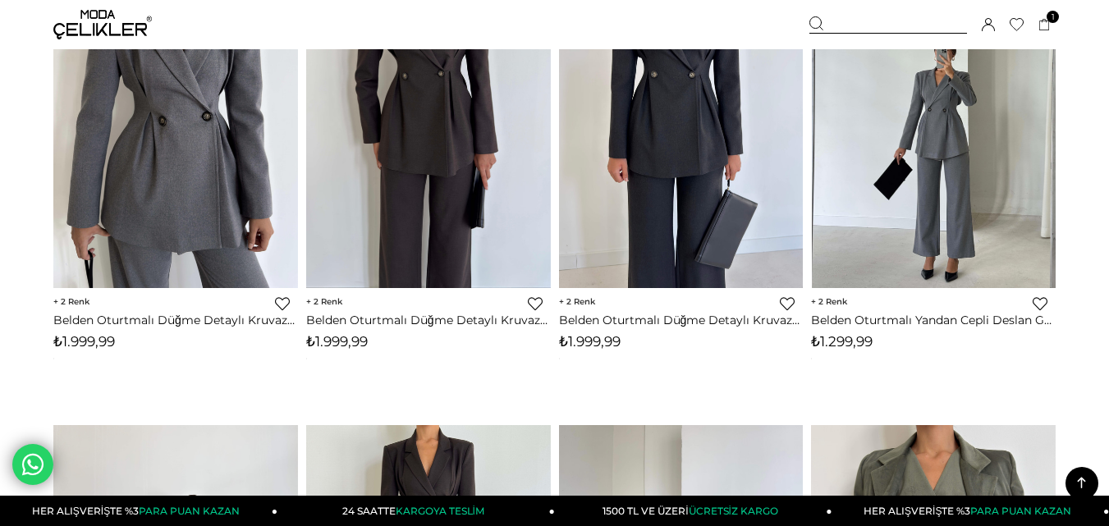
click at [892, 141] on img at bounding box center [933, 126] width 245 height 326
click at [893, 141] on div at bounding box center [1056, 125] width 978 height 325
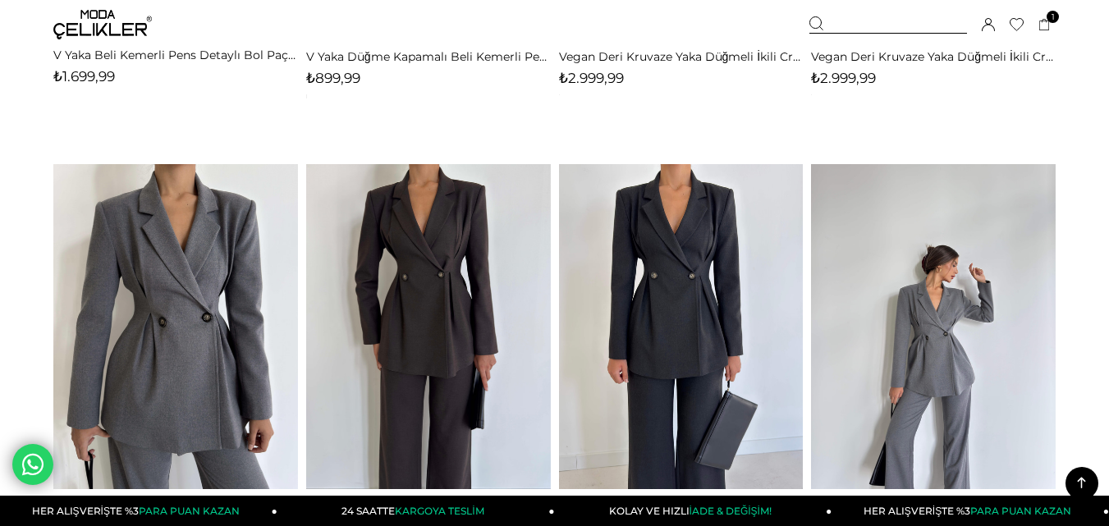
scroll to position [7925, 0]
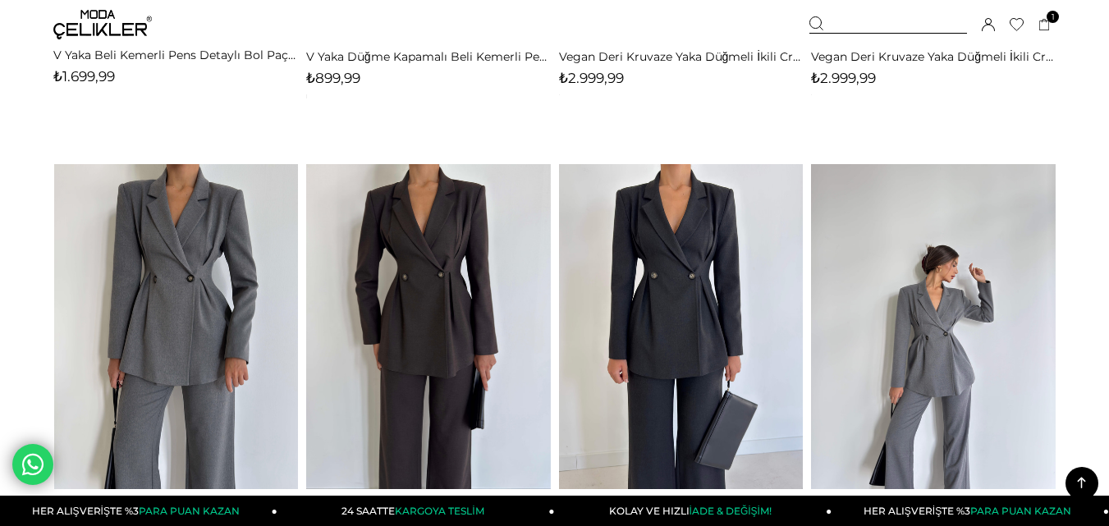
click at [190, 301] on img at bounding box center [175, 327] width 245 height 326
drag, startPoint x: 190, startPoint y: 301, endPoint x: 250, endPoint y: 11, distance: 296.7
click at [190, 300] on div at bounding box center [176, 326] width 1222 height 325
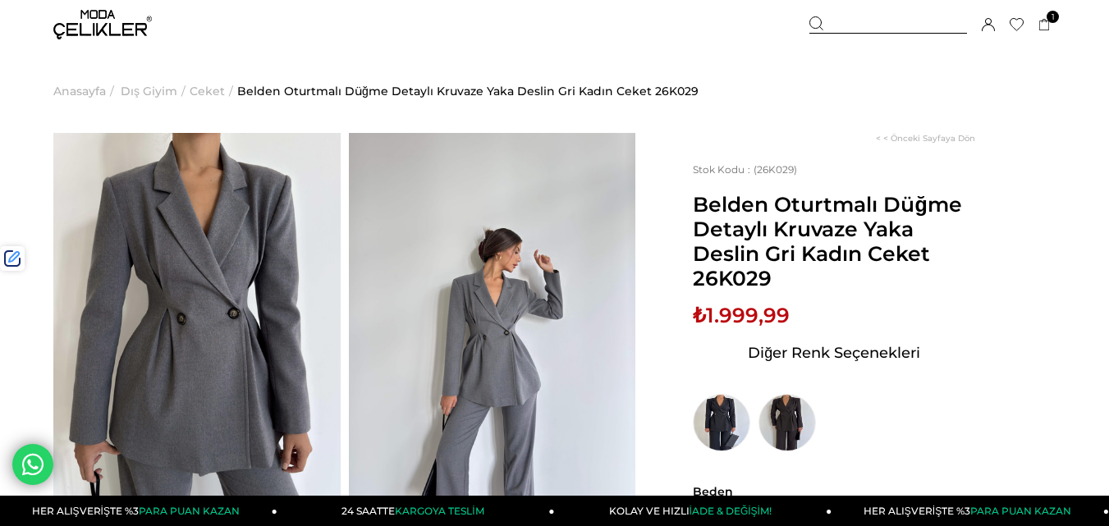
click at [741, 277] on span "Belden Oturtmalı Düğme Detaylı Kruvaze Yaka Deslin Gri Kadın Ceket 26K029" at bounding box center [834, 241] width 282 height 98
click at [751, 314] on span "₺1.999,99" at bounding box center [741, 315] width 97 height 25
drag, startPoint x: 751, startPoint y: 314, endPoint x: 731, endPoint y: 299, distance: 25.3
click at [750, 313] on span "₺1.999,99" at bounding box center [741, 315] width 97 height 25
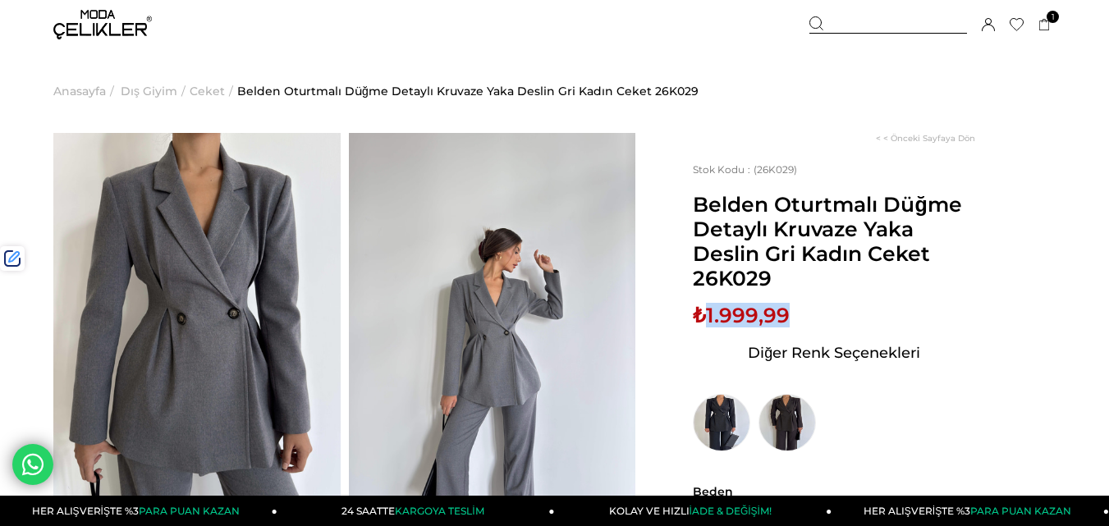
copy span "1.999,99"
drag, startPoint x: 858, startPoint y: 24, endPoint x: 799, endPoint y: 24, distance: 58.3
click at [848, 24] on div at bounding box center [888, 24] width 158 height 17
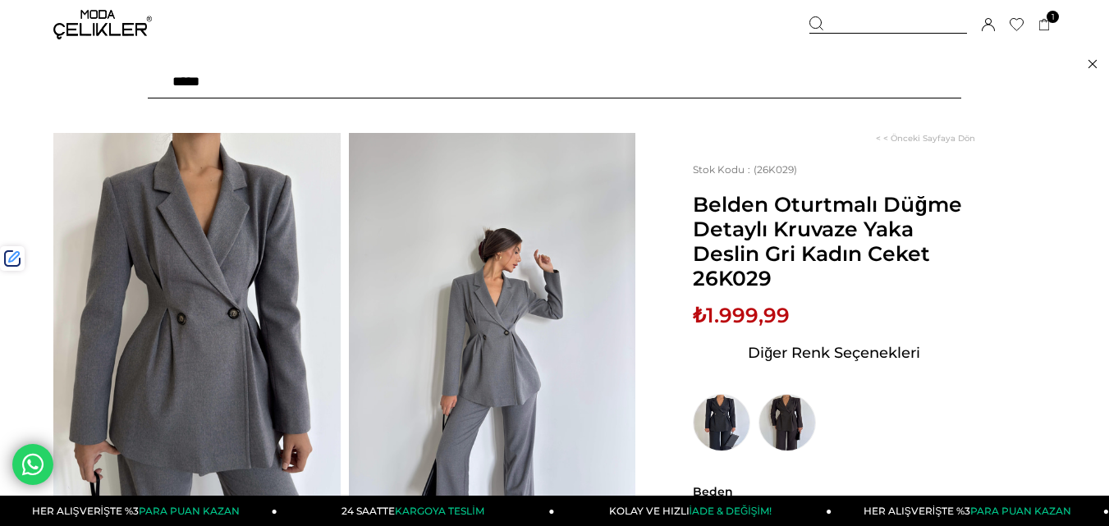
click at [338, 86] on input "text" at bounding box center [554, 82] width 813 height 33
type input "*****"
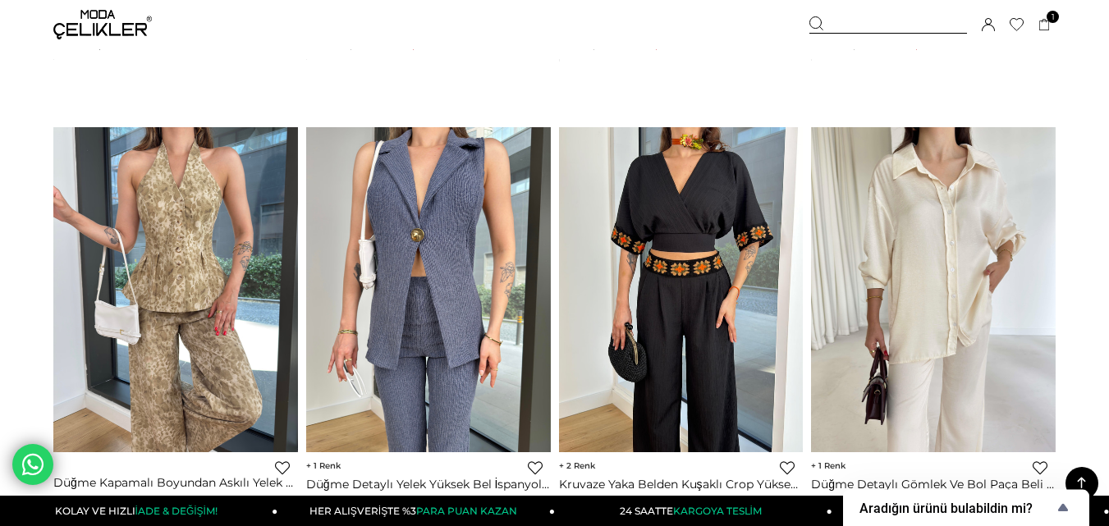
scroll to position [8864, 0]
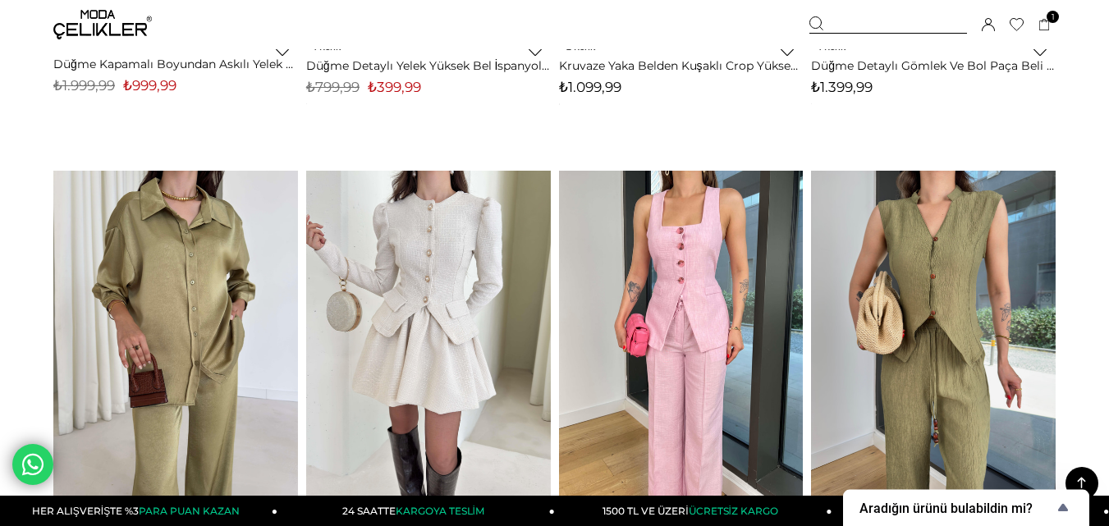
click at [480, 265] on div at bounding box center [184, 333] width 1222 height 325
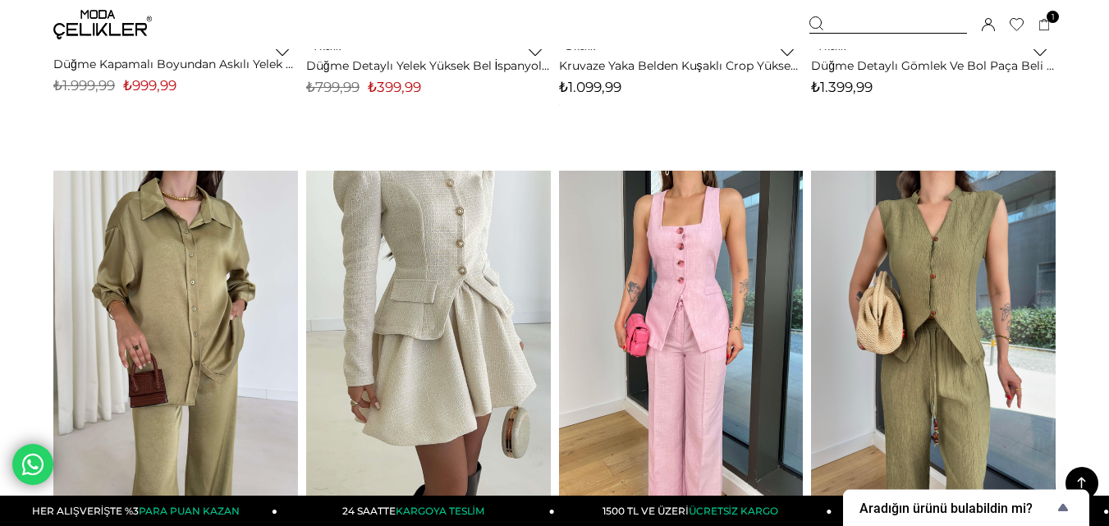
click at [480, 265] on div at bounding box center [184, 333] width 1222 height 325
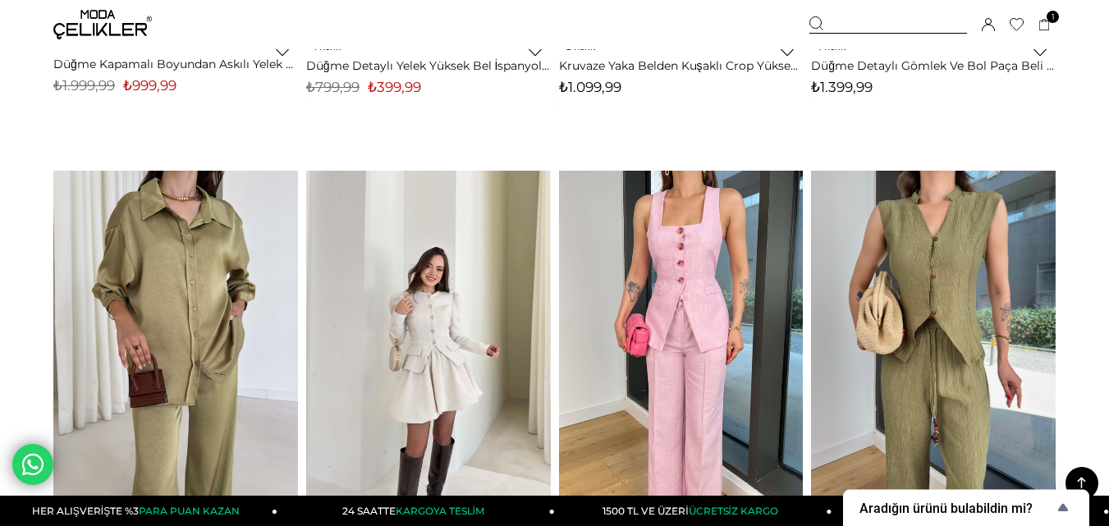
click at [418, 318] on img at bounding box center [428, 333] width 245 height 434
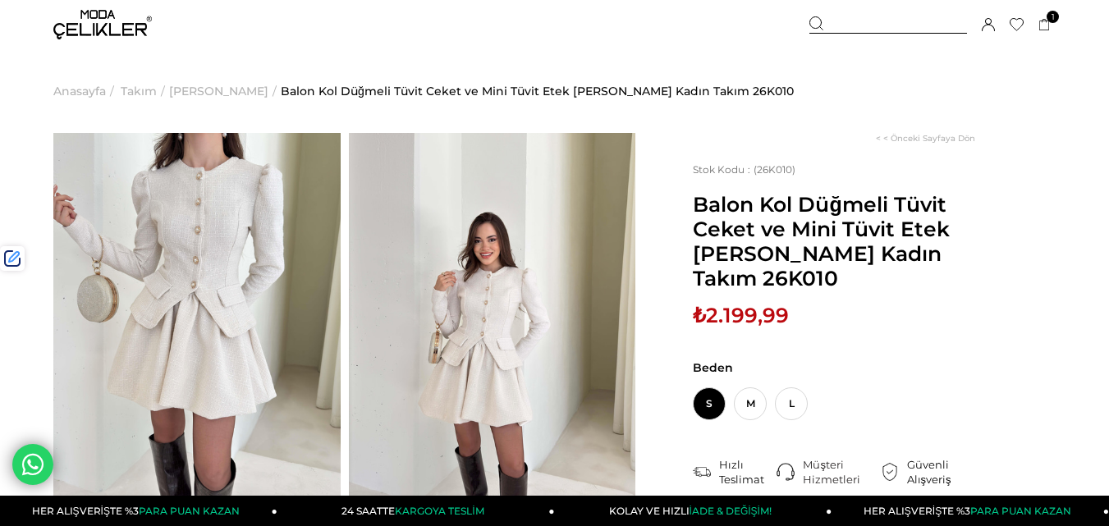
click at [746, 315] on span "₺2.199,99" at bounding box center [741, 315] width 96 height 25
copy span "2.199,99"
click at [869, 24] on div at bounding box center [888, 24] width 158 height 17
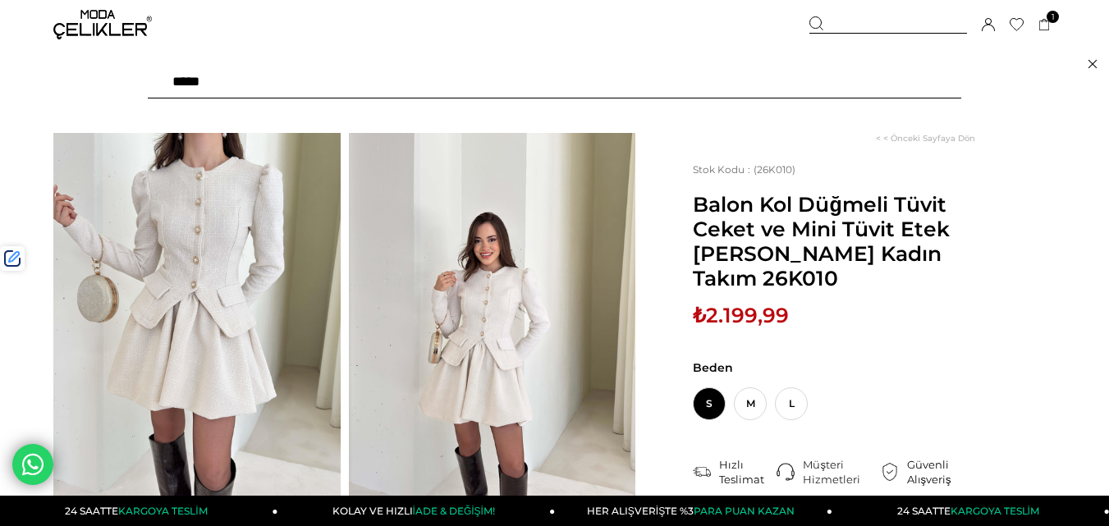
paste input "******"
type input "******"
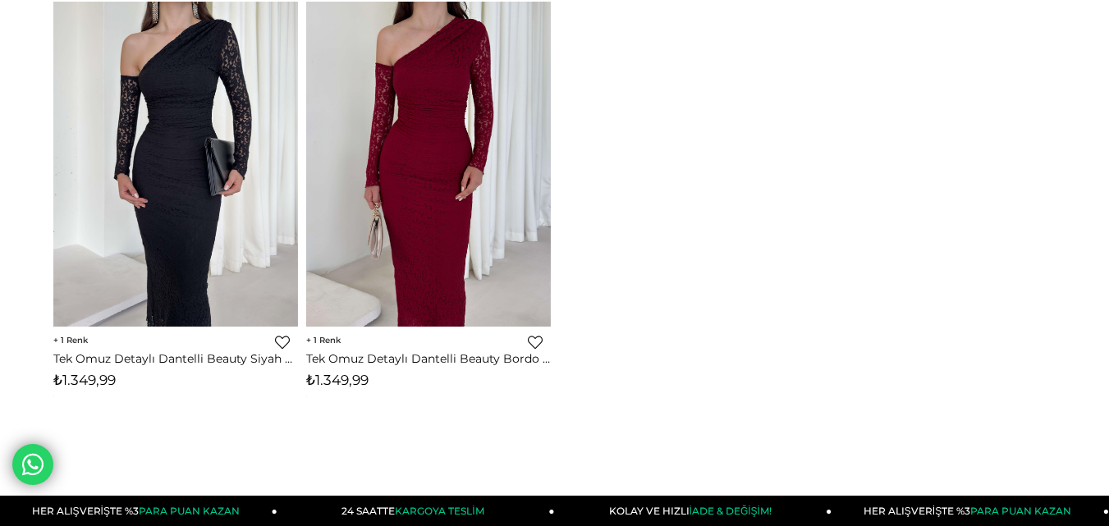
scroll to position [246, 0]
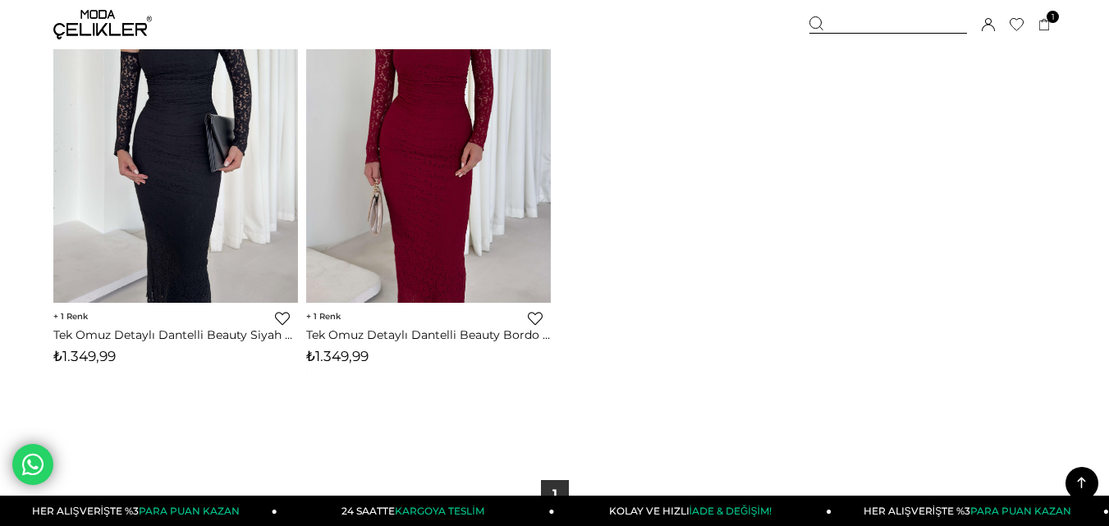
click at [345, 356] on span "₺1.349,99" at bounding box center [337, 356] width 62 height 16
copy span "1.349,99"
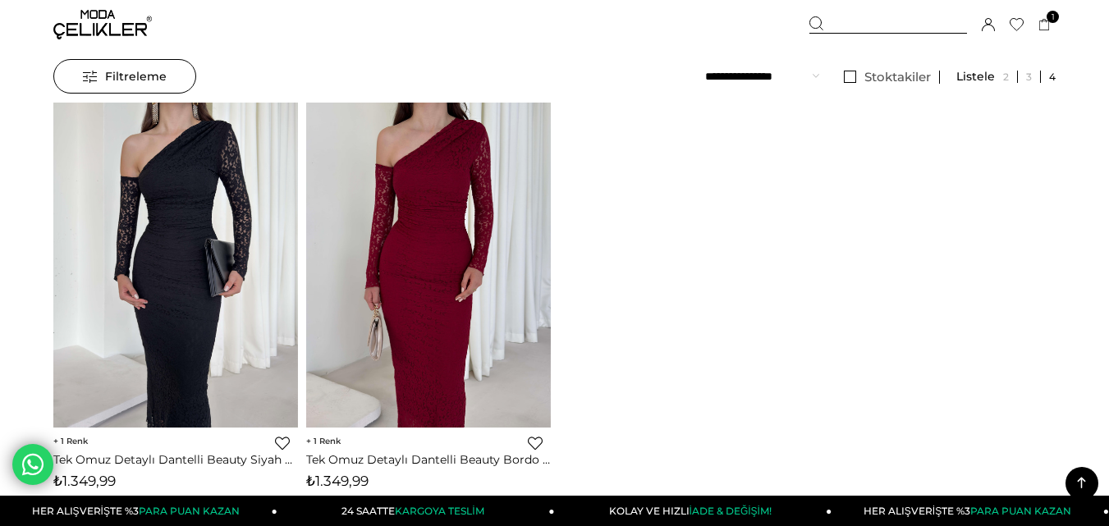
scroll to position [0, 0]
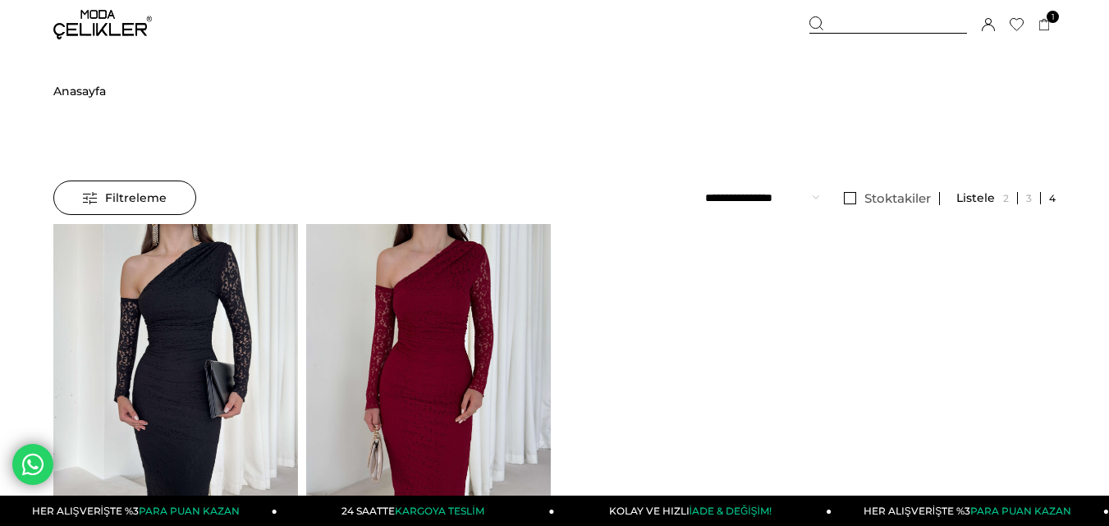
drag, startPoint x: 861, startPoint y: 20, endPoint x: 830, endPoint y: 25, distance: 31.7
click at [854, 20] on div at bounding box center [888, 24] width 158 height 17
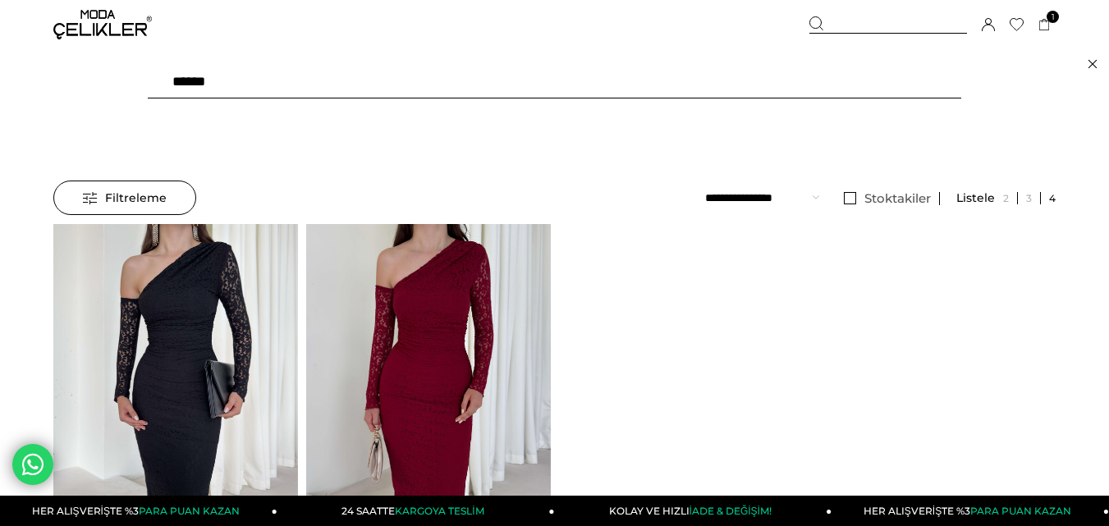
click at [395, 82] on input "******" at bounding box center [554, 82] width 813 height 33
type input "******"
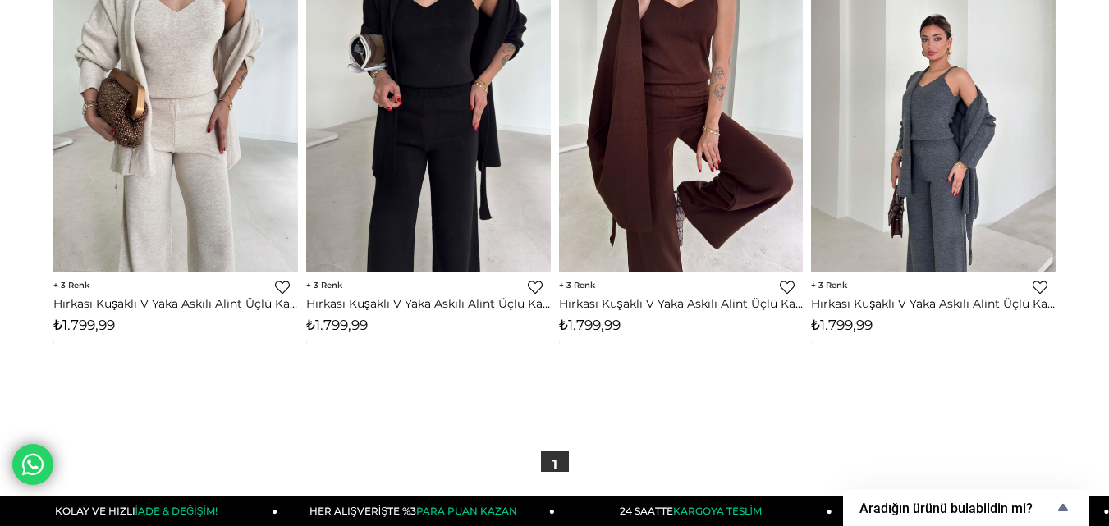
scroll to position [328, 0]
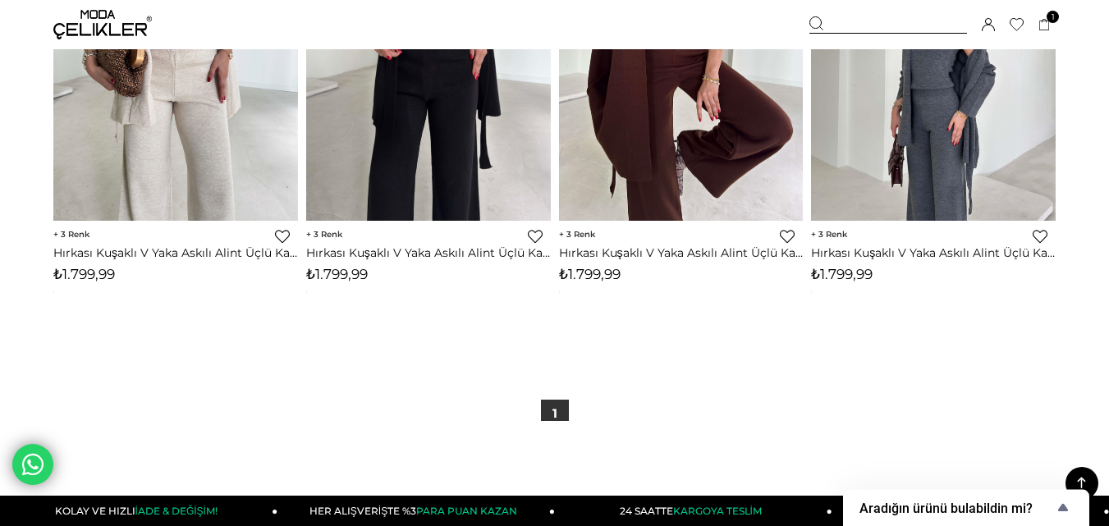
click at [825, 273] on span "₺1.799,99" at bounding box center [842, 274] width 62 height 16
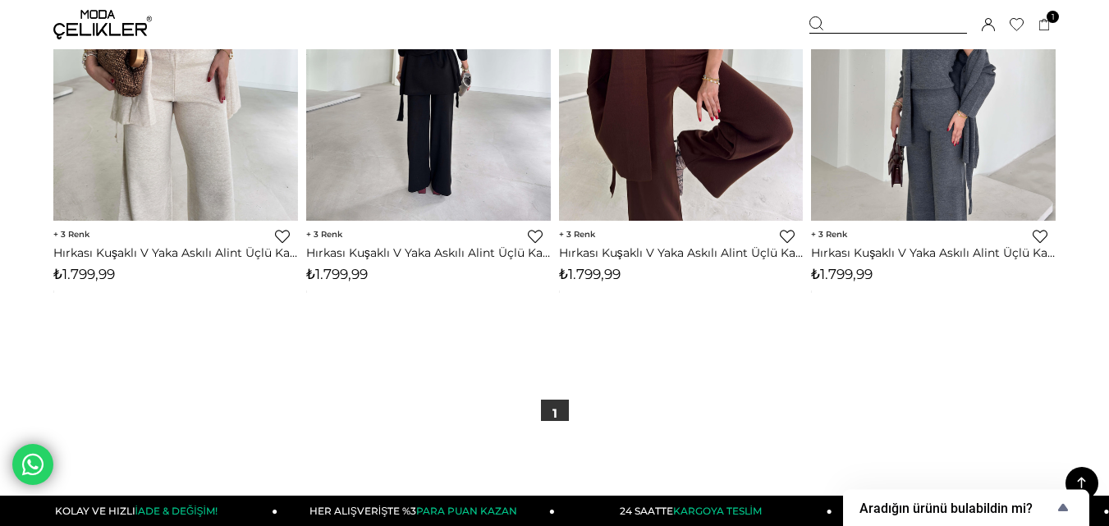
copy span "1.799,99"
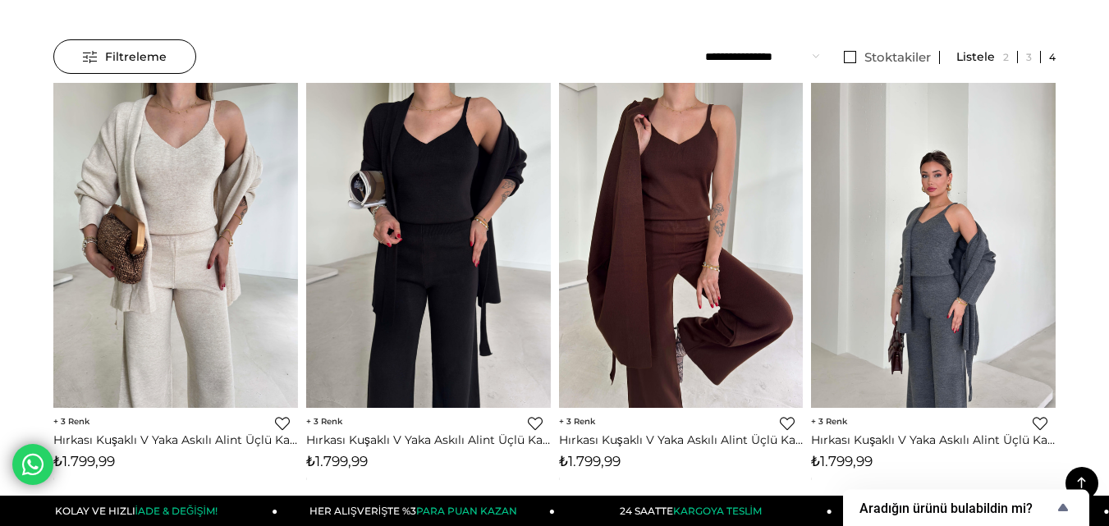
scroll to position [0, 0]
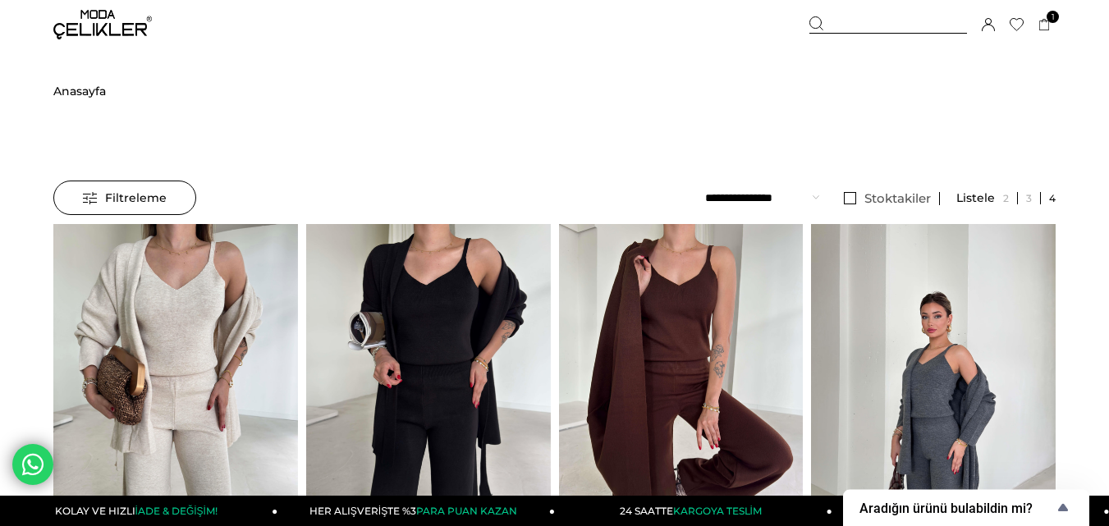
drag, startPoint x: 861, startPoint y: 25, endPoint x: 432, endPoint y: 107, distance: 437.1
click at [858, 24] on div at bounding box center [888, 24] width 158 height 17
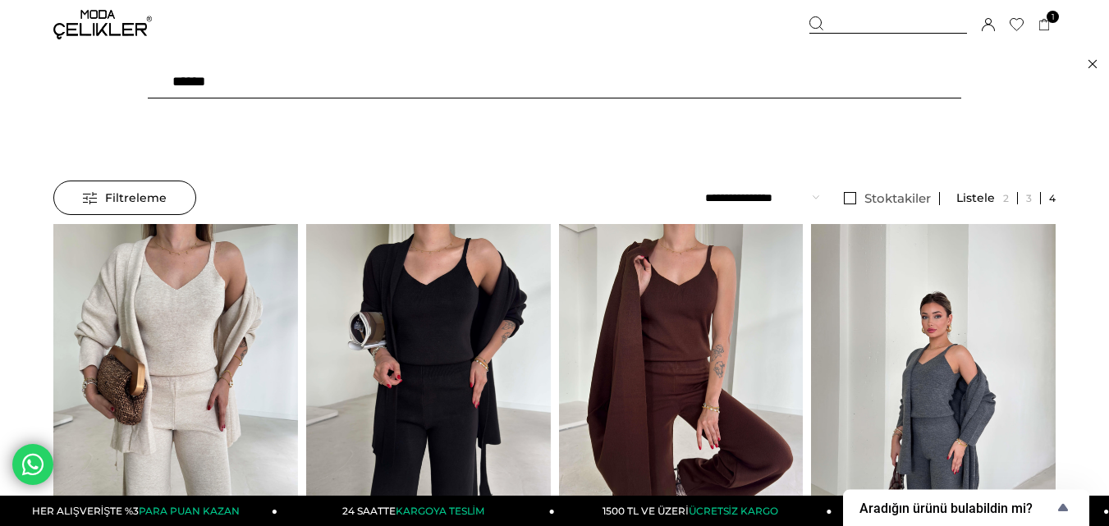
click at [273, 80] on input "******" at bounding box center [554, 82] width 813 height 33
paste input "text"
type input "******"
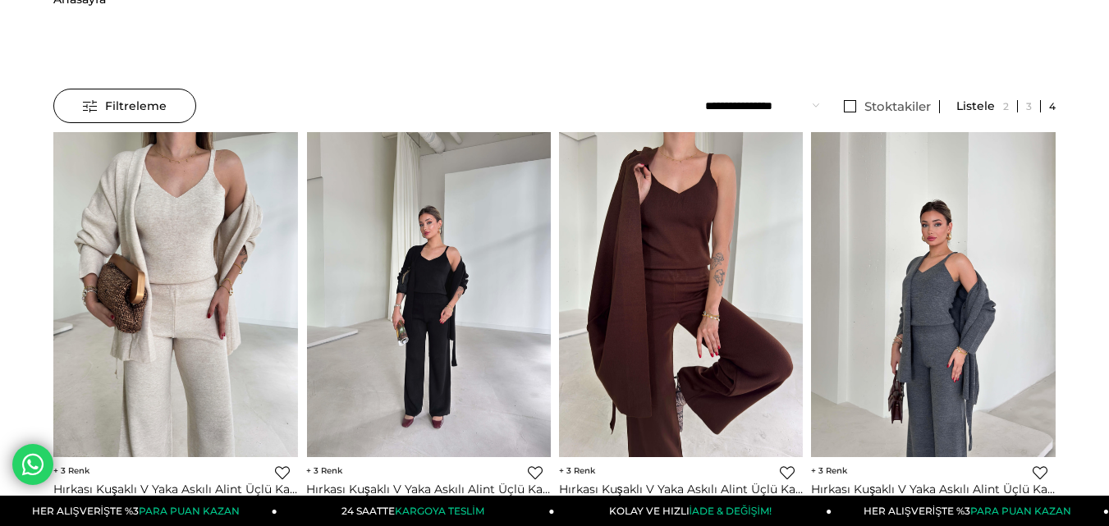
scroll to position [246, 0]
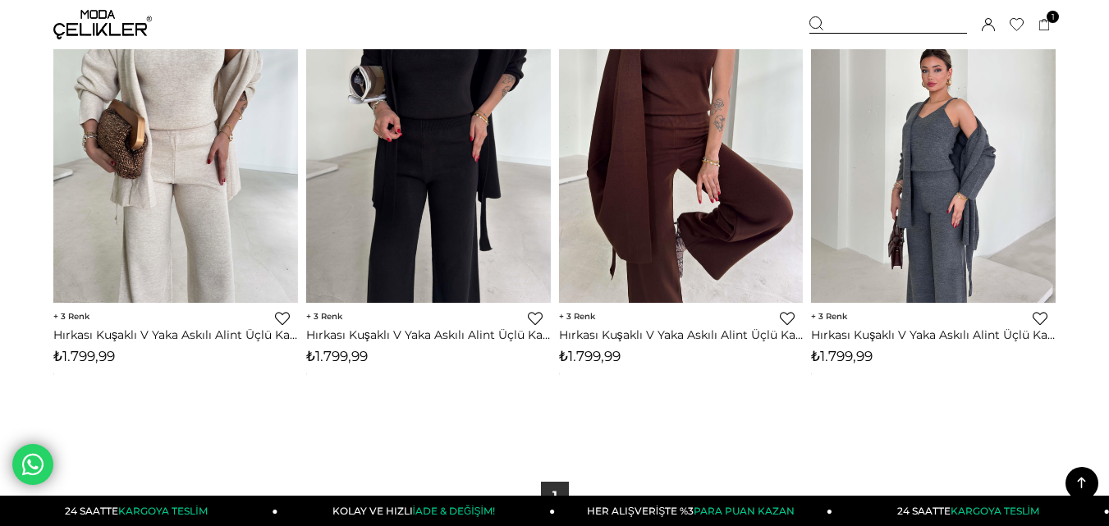
click at [328, 354] on span "₺1.799,99" at bounding box center [337, 356] width 62 height 16
copy span "1.799,99"
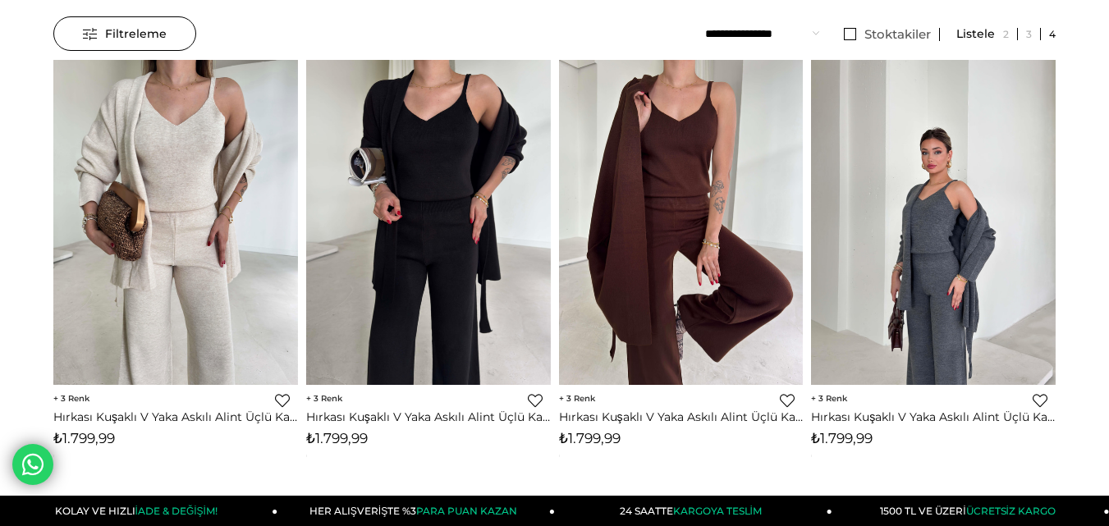
scroll to position [0, 0]
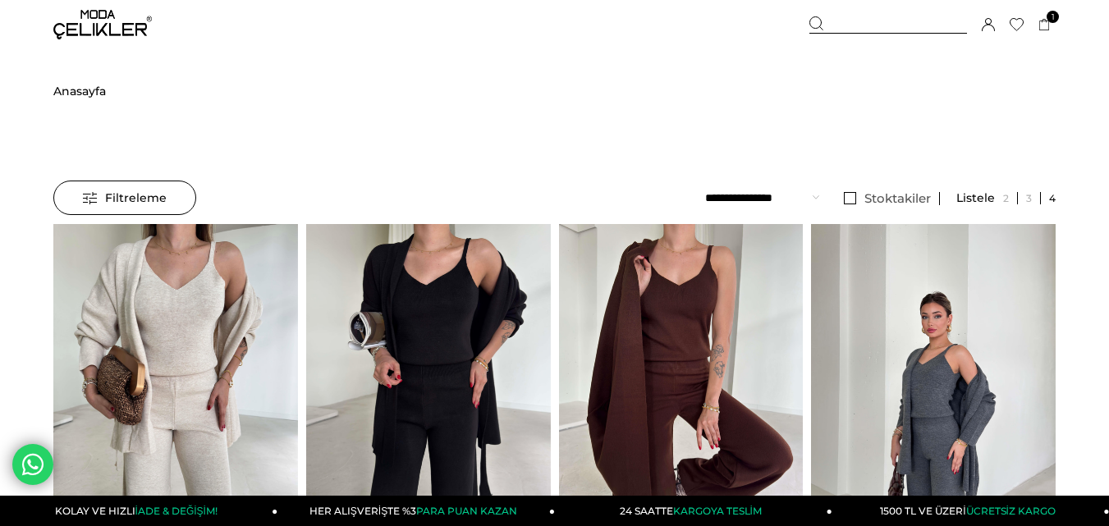
click at [850, 21] on div at bounding box center [888, 24] width 158 height 17
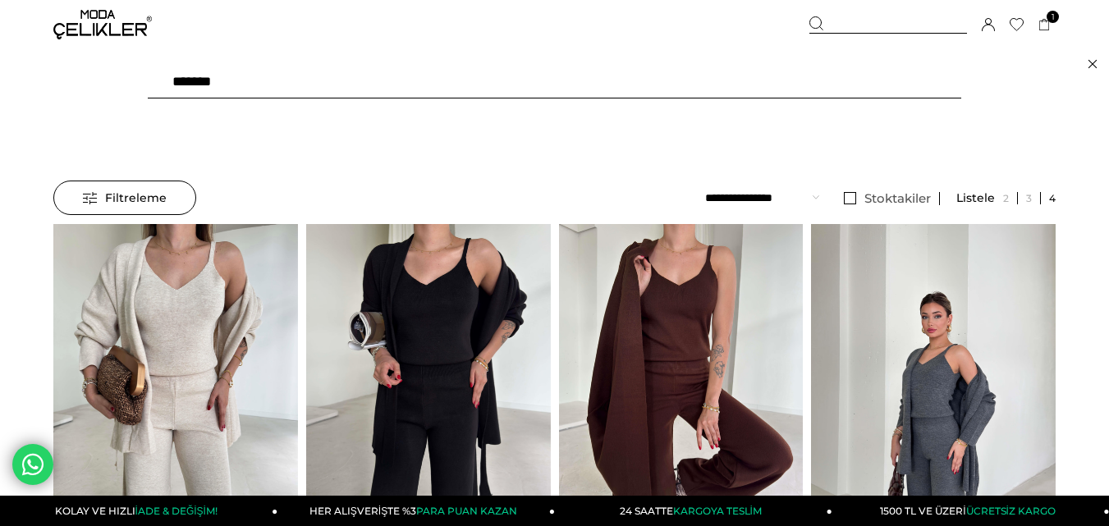
click at [433, 79] on input "******" at bounding box center [554, 82] width 813 height 33
type input "*"
type input "*****"
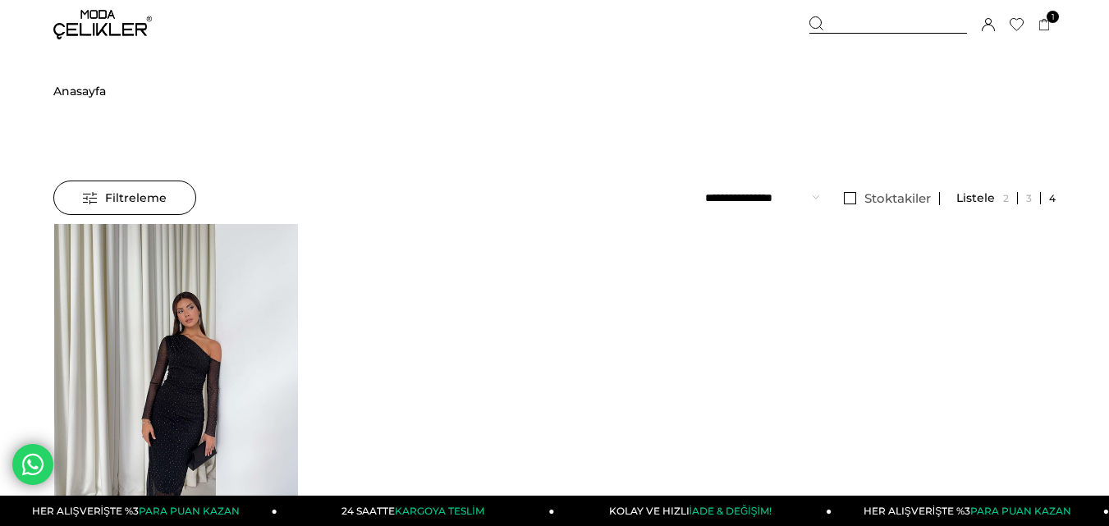
click at [178, 310] on div at bounding box center [176, 386] width 1222 height 325
click at [178, 310] on img at bounding box center [176, 387] width 245 height 326
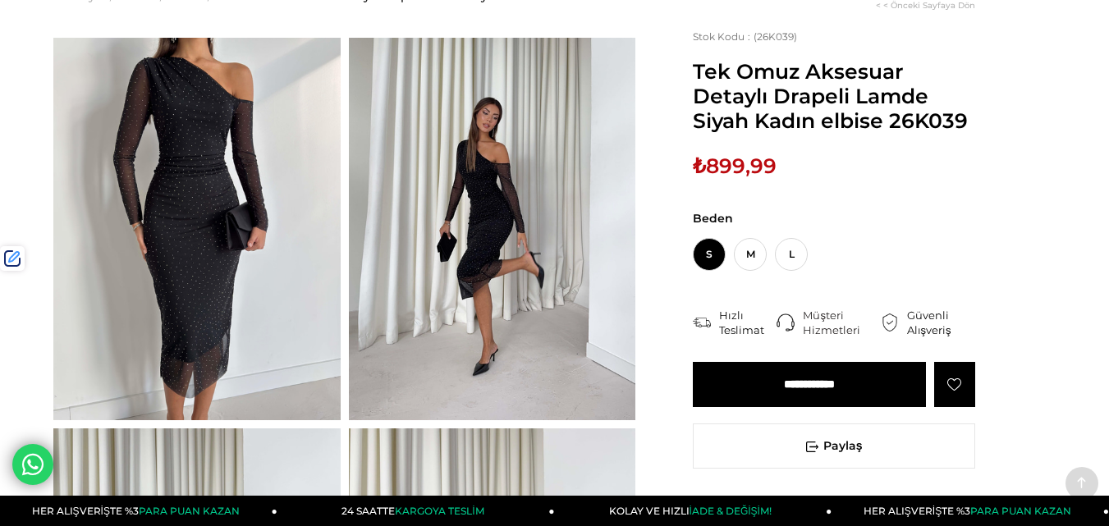
scroll to position [246, 0]
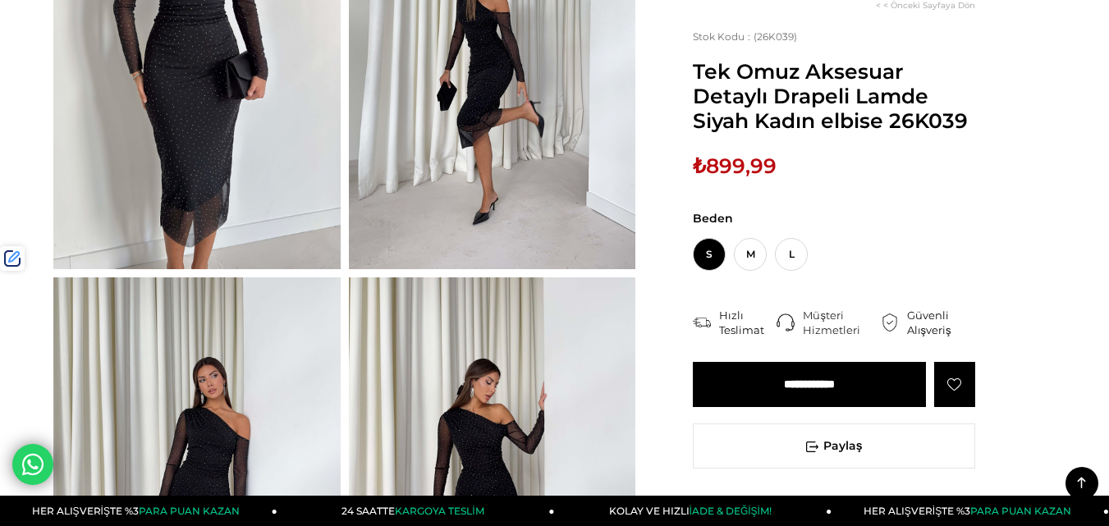
click at [754, 163] on span "₺899,99" at bounding box center [735, 165] width 84 height 25
copy span "899,99"
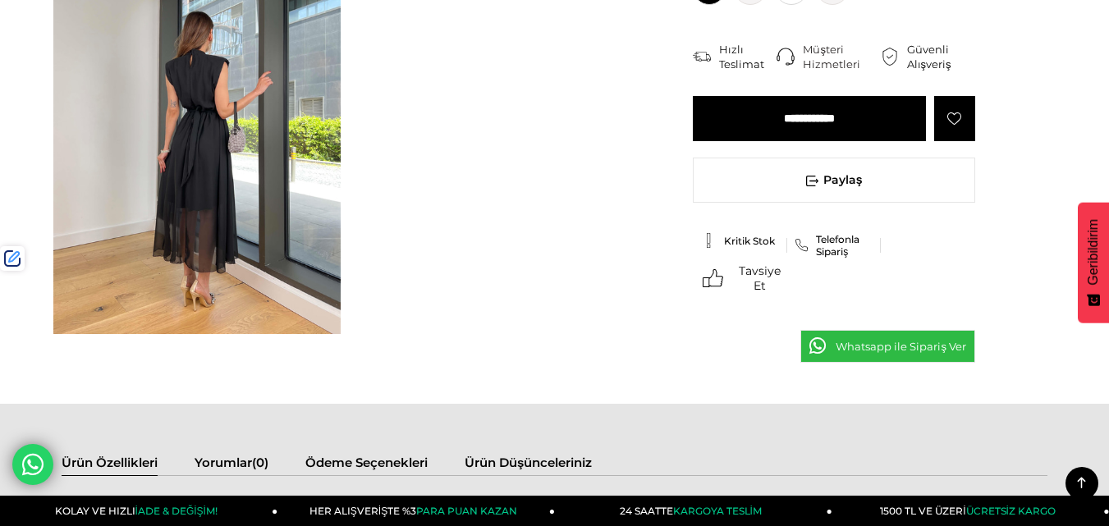
scroll to position [488, 0]
